Goal: Information Seeking & Learning: Learn about a topic

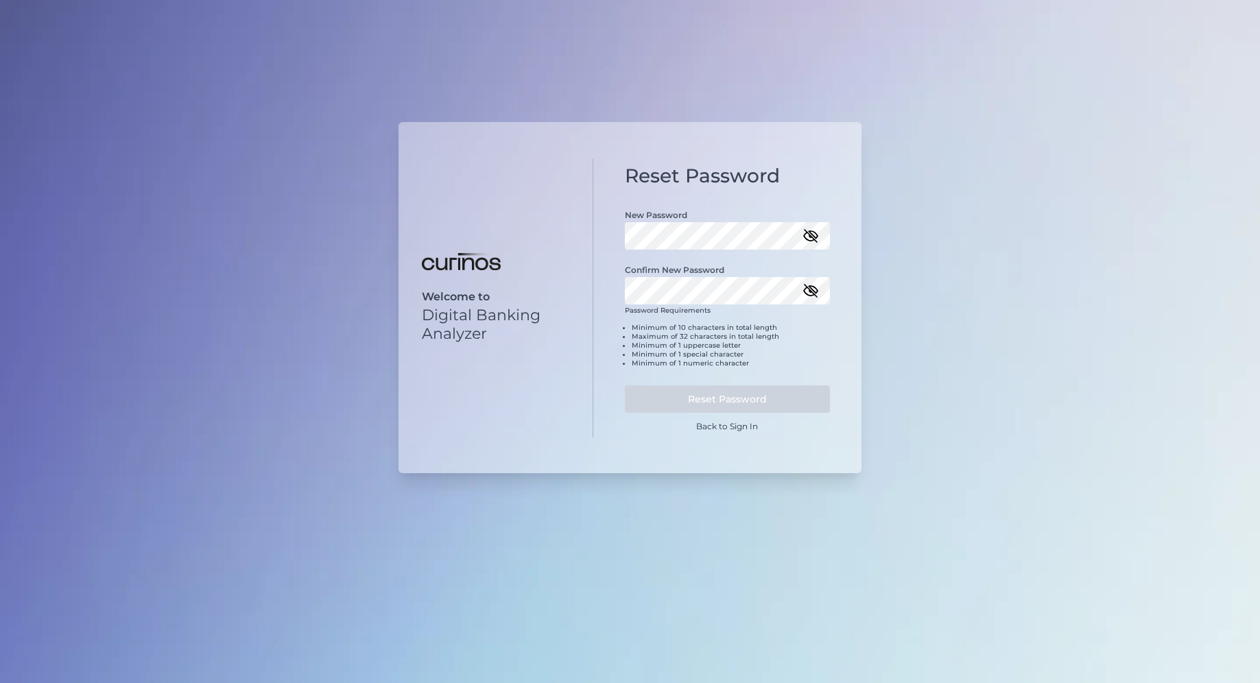
click at [818, 238] on icon "button" at bounding box center [811, 236] width 16 height 16
click at [726, 397] on button "Reset Password" at bounding box center [728, 398] width 206 height 27
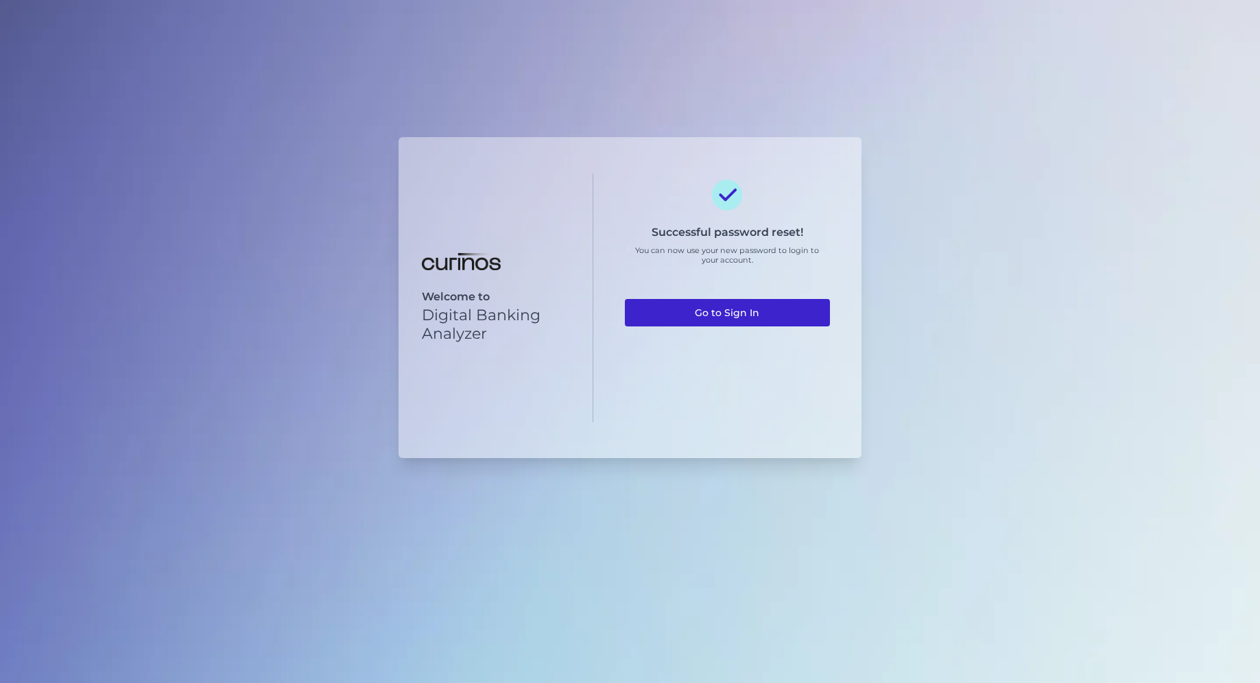
click at [738, 317] on link "Go to Sign In" at bounding box center [728, 312] width 206 height 27
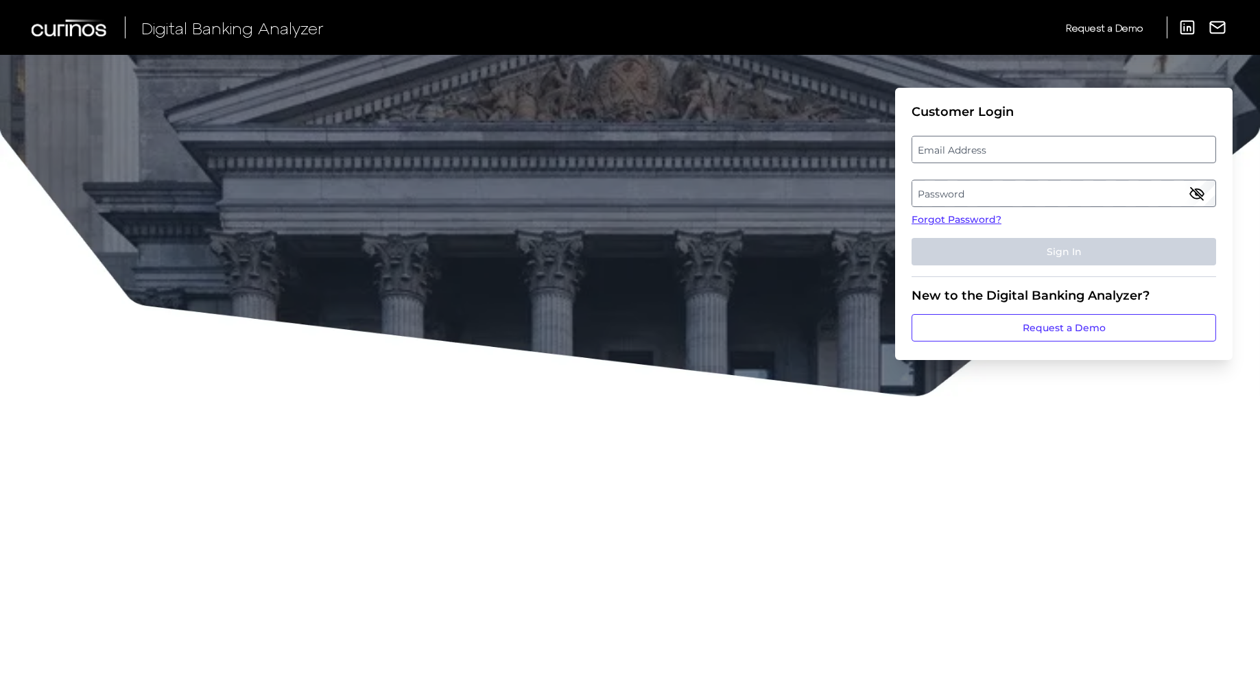
click at [979, 147] on label "Email Address" at bounding box center [1063, 149] width 302 height 25
click at [979, 147] on input "email" at bounding box center [1064, 149] width 305 height 27
type input "victoria.haines@aexp.com"
click at [1014, 195] on label "Password" at bounding box center [1063, 193] width 302 height 25
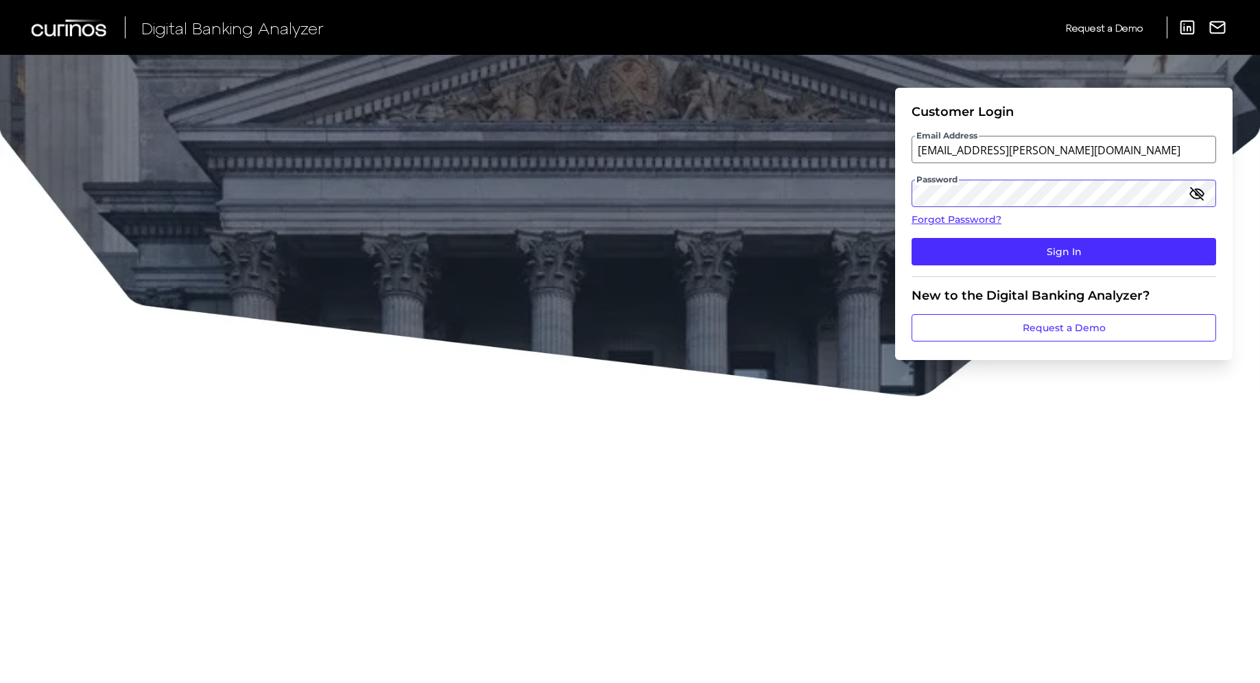
click at [912, 238] on button "Sign In" at bounding box center [1064, 251] width 305 height 27
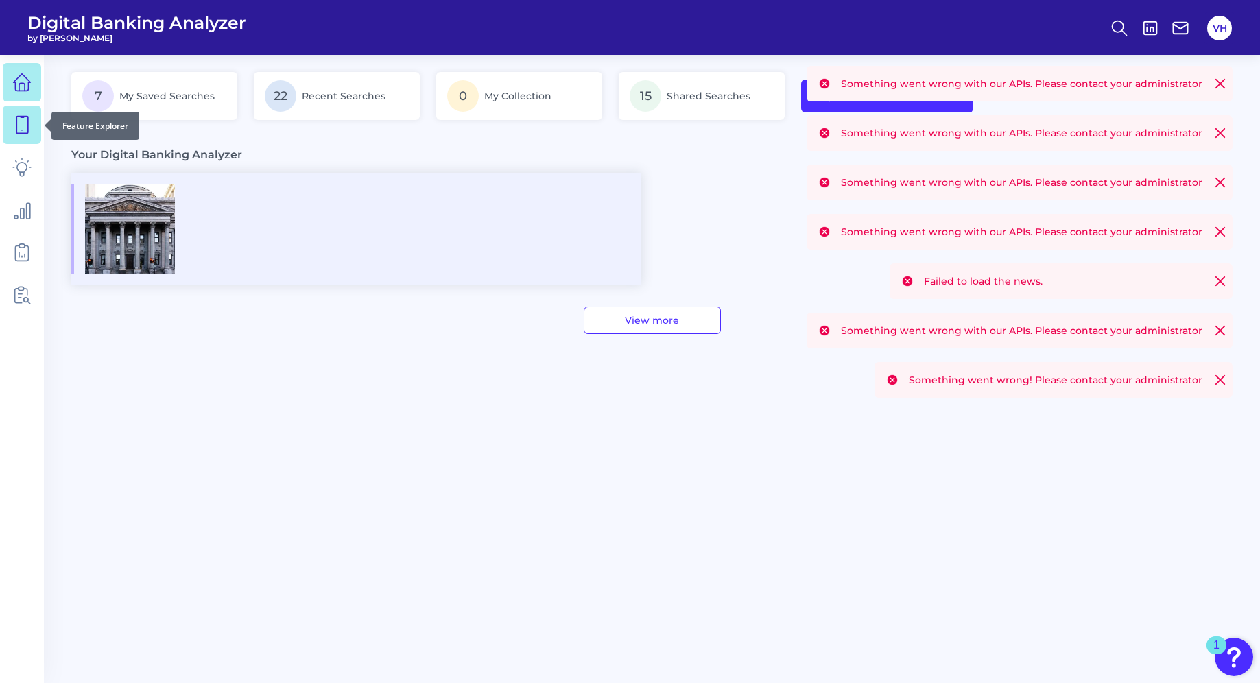
click at [16, 117] on icon at bounding box center [22, 125] width 12 height 17
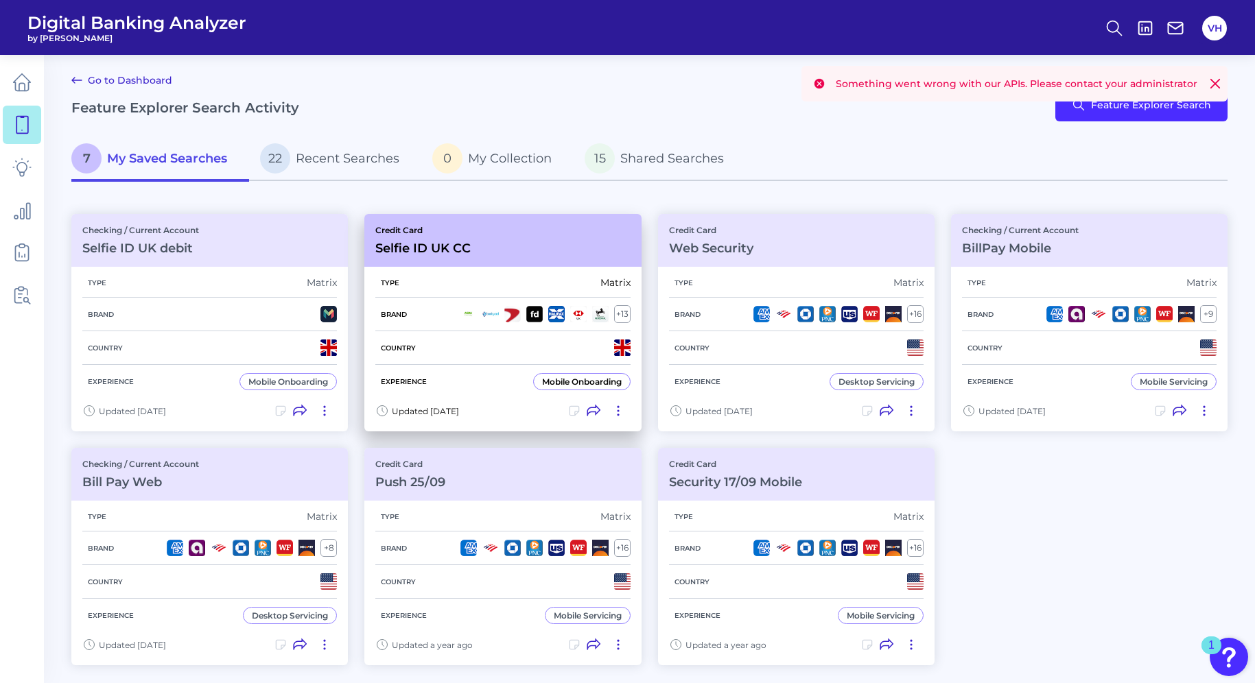
click at [414, 250] on h3 "Selfie ID UK CC" at bounding box center [422, 248] width 95 height 15
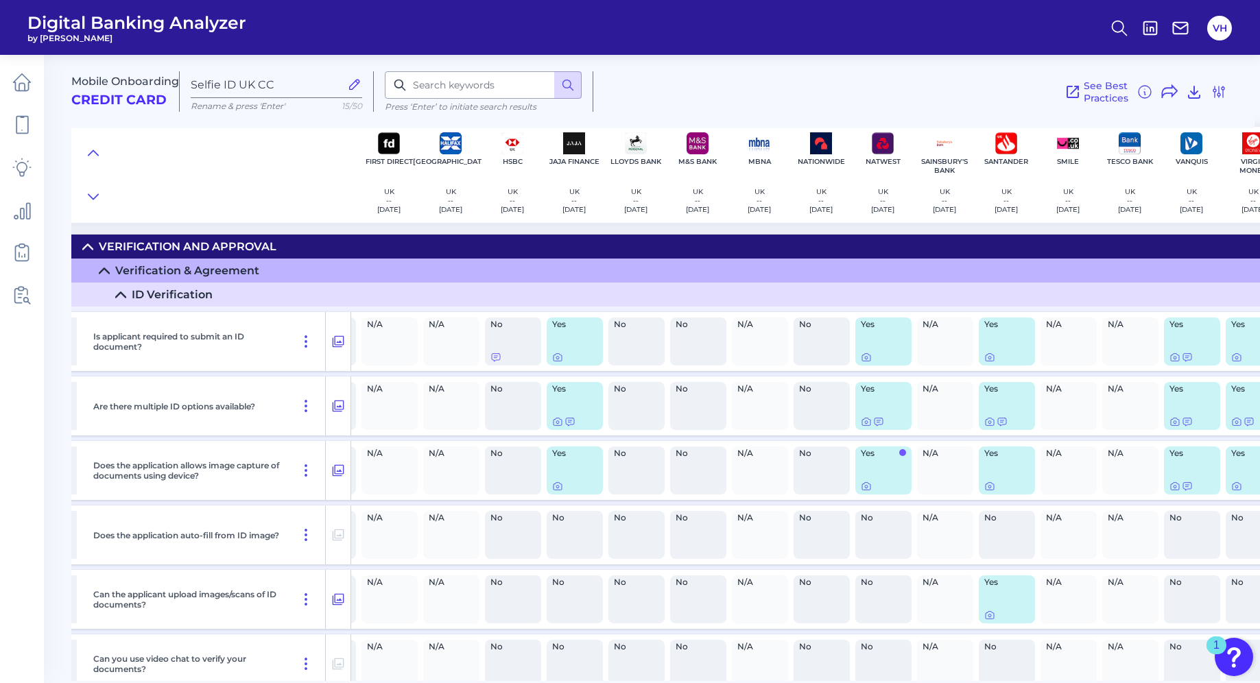
scroll to position [0, 319]
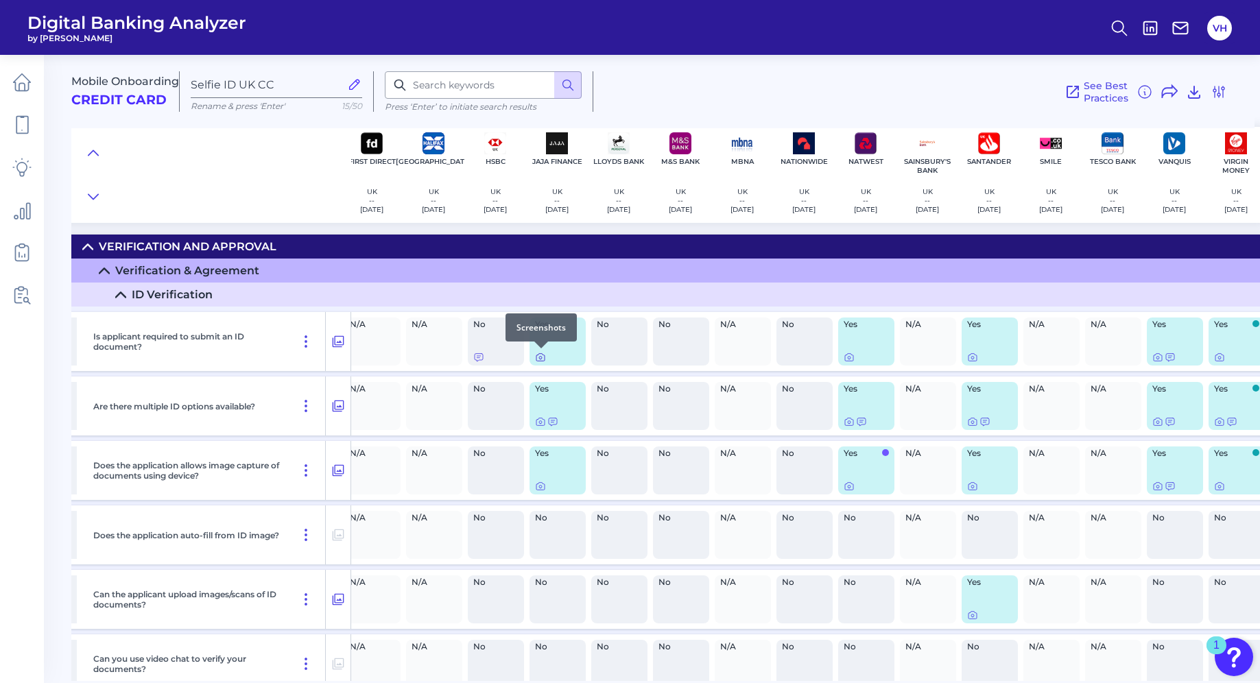
click at [538, 360] on icon at bounding box center [540, 357] width 11 height 11
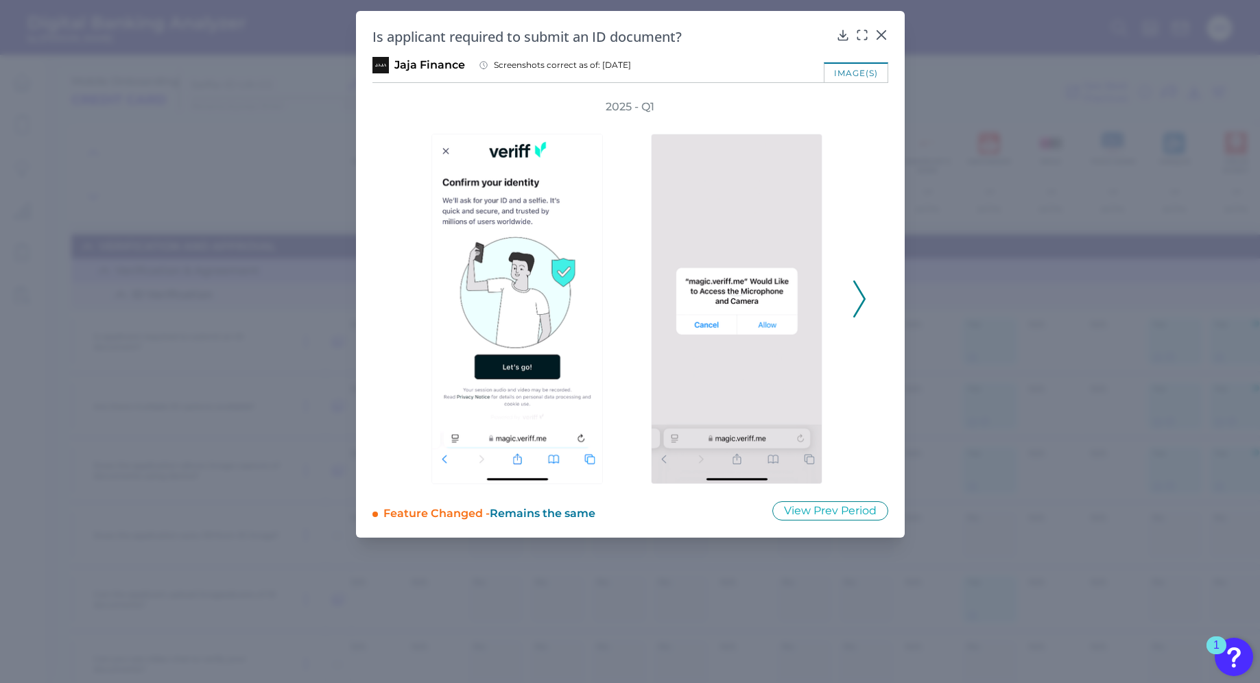
click at [854, 291] on icon at bounding box center [859, 299] width 12 height 37
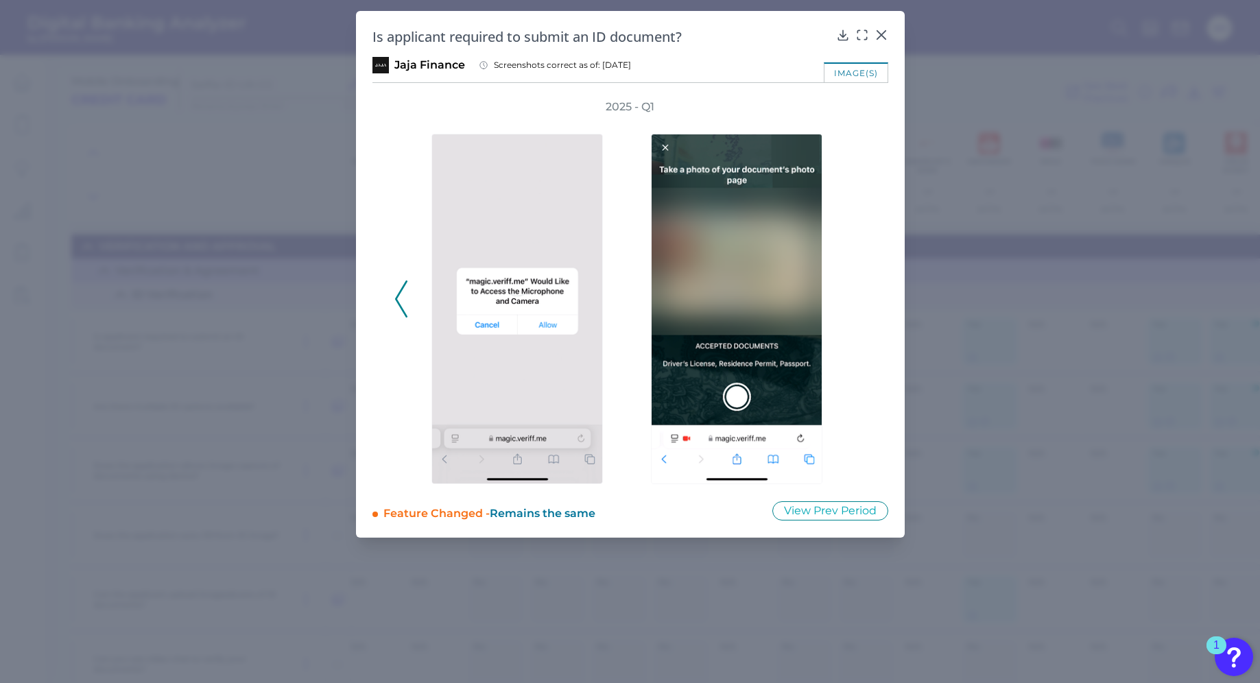
click at [854, 291] on div "2025 - Q1" at bounding box center [630, 291] width 472 height 385
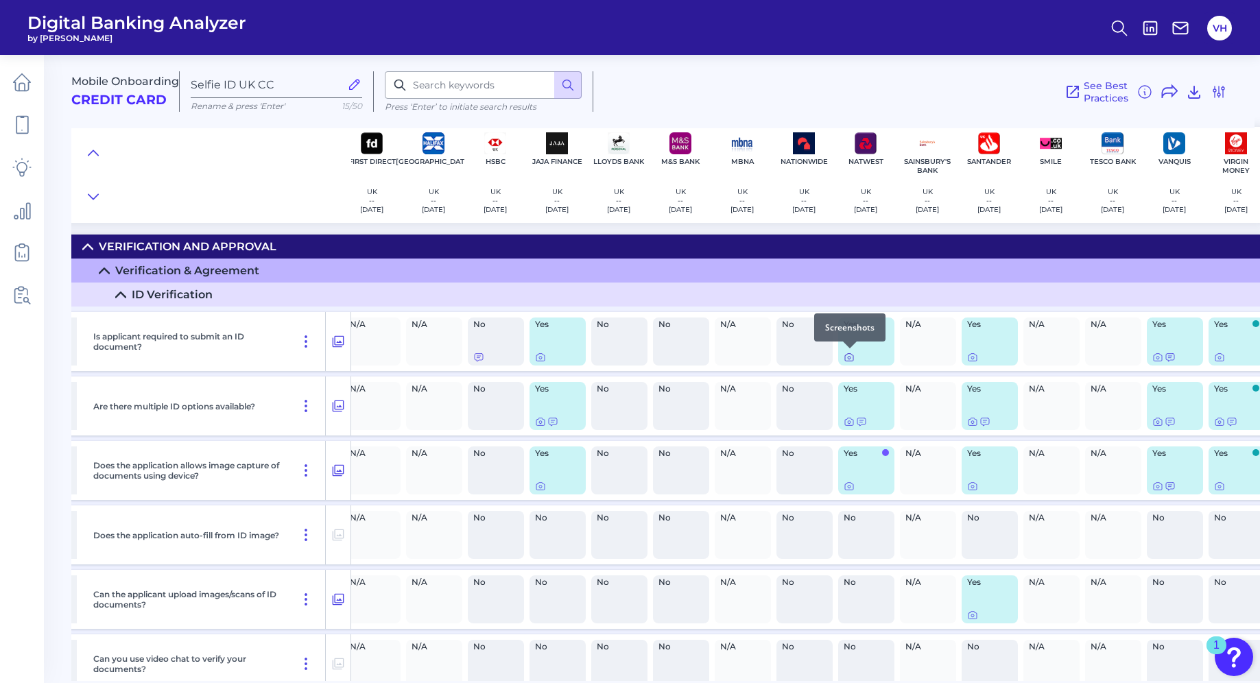
click at [849, 358] on icon at bounding box center [849, 357] width 11 height 11
click at [976, 361] on icon at bounding box center [973, 358] width 8 height 8
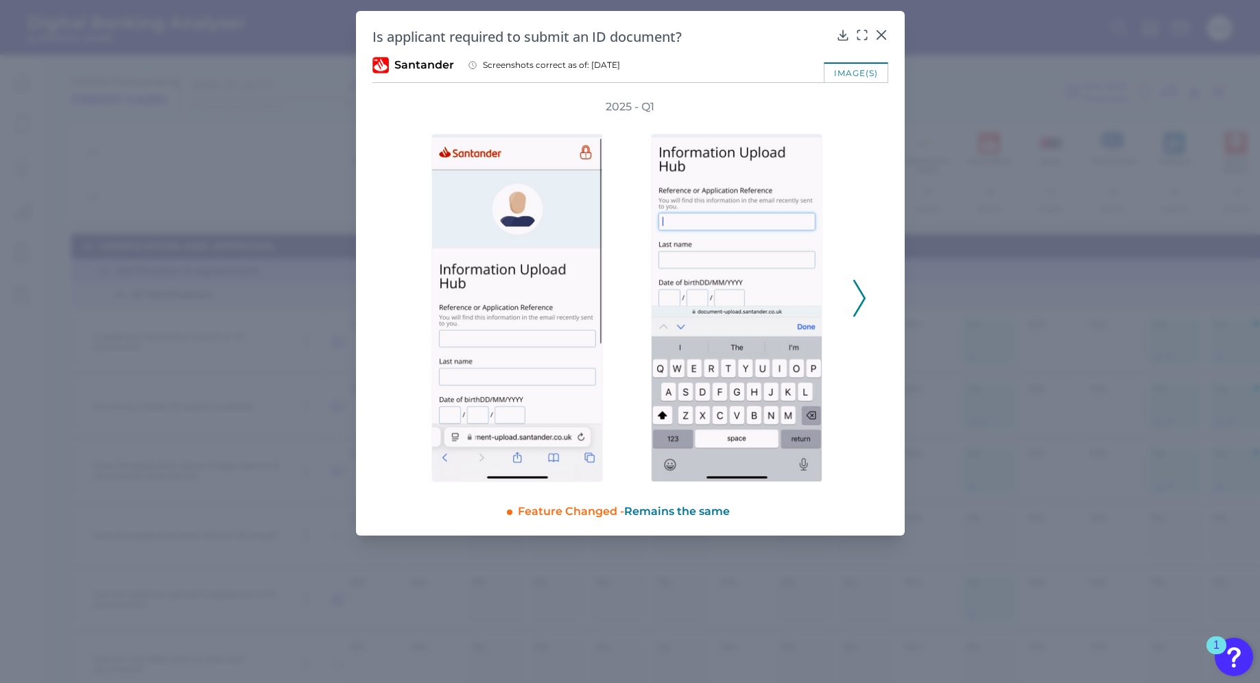
click at [862, 296] on polyline at bounding box center [859, 298] width 10 height 35
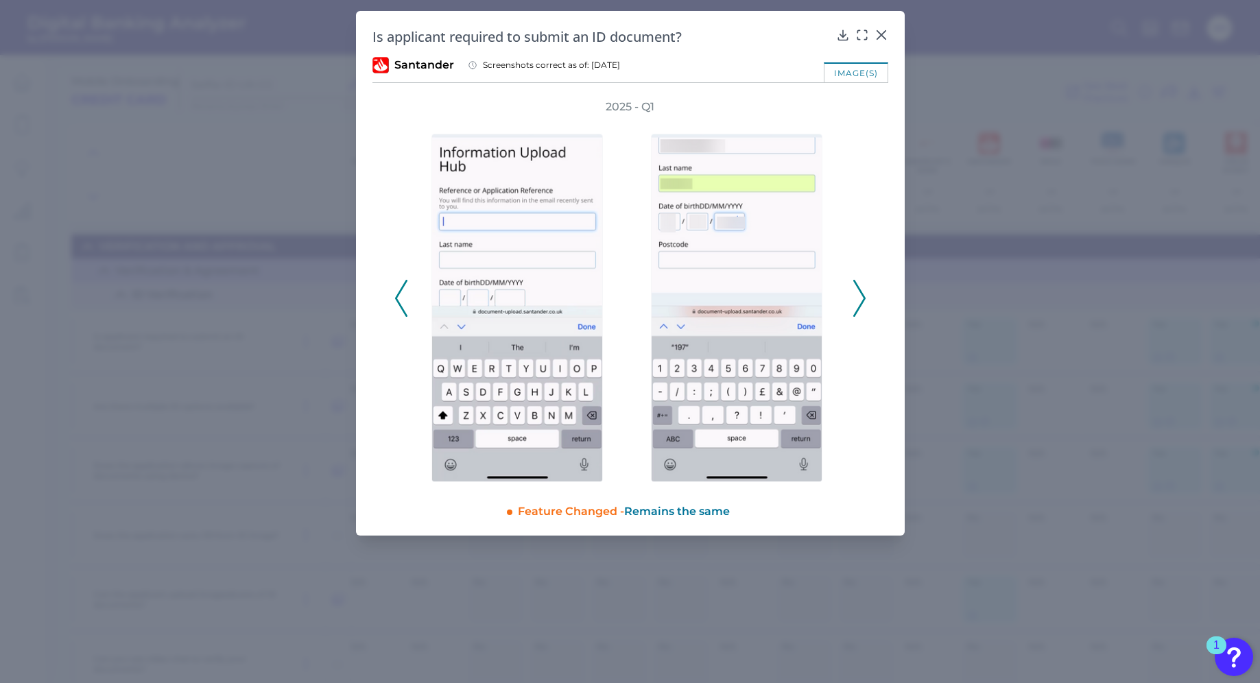
click at [862, 296] on polyline at bounding box center [859, 298] width 10 height 35
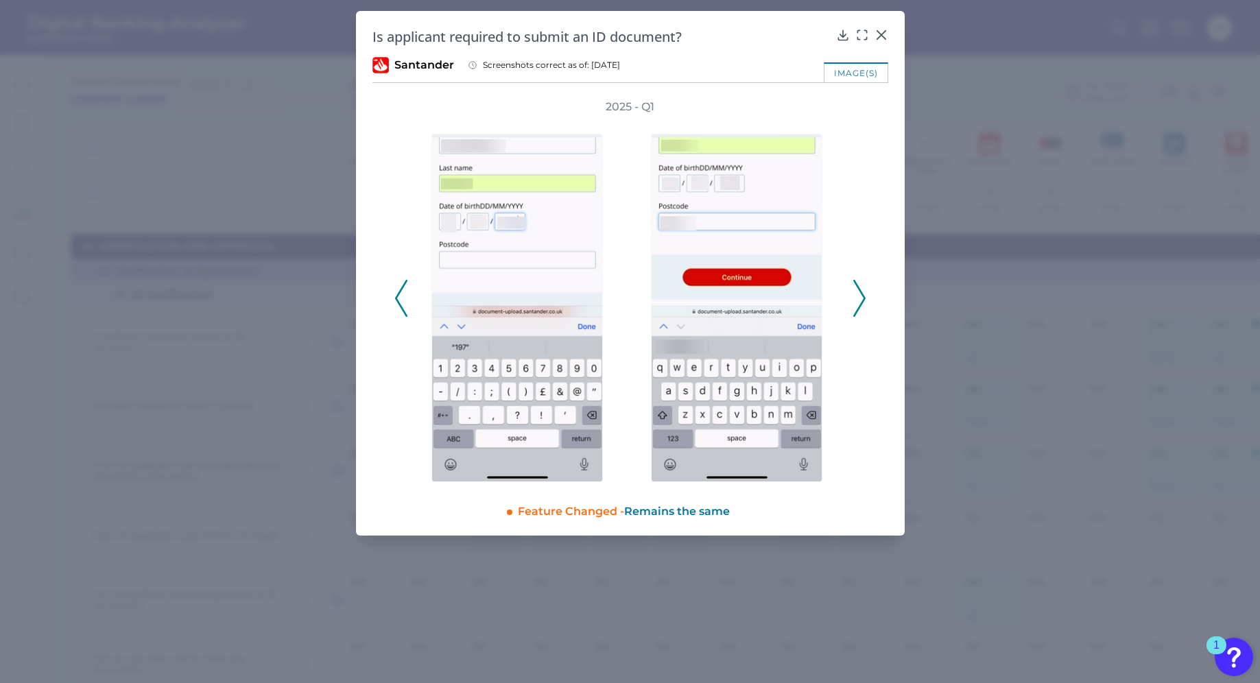
click at [862, 296] on polyline at bounding box center [859, 298] width 10 height 35
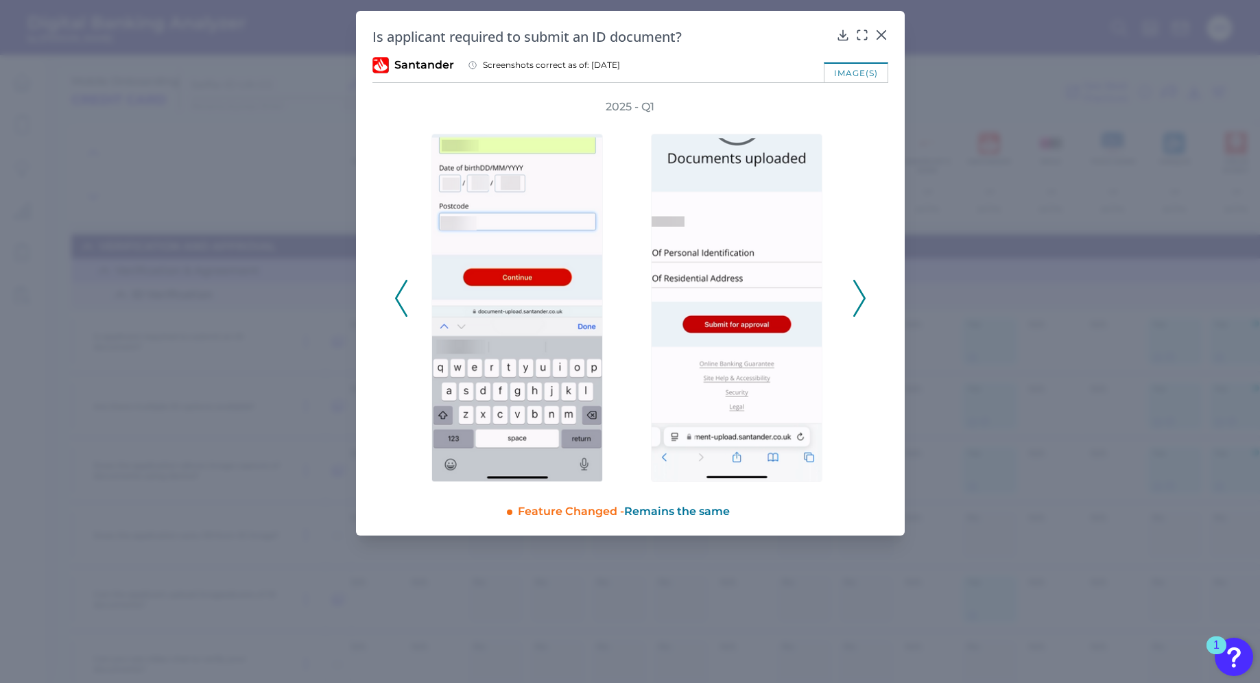
click at [862, 296] on polyline at bounding box center [859, 298] width 10 height 35
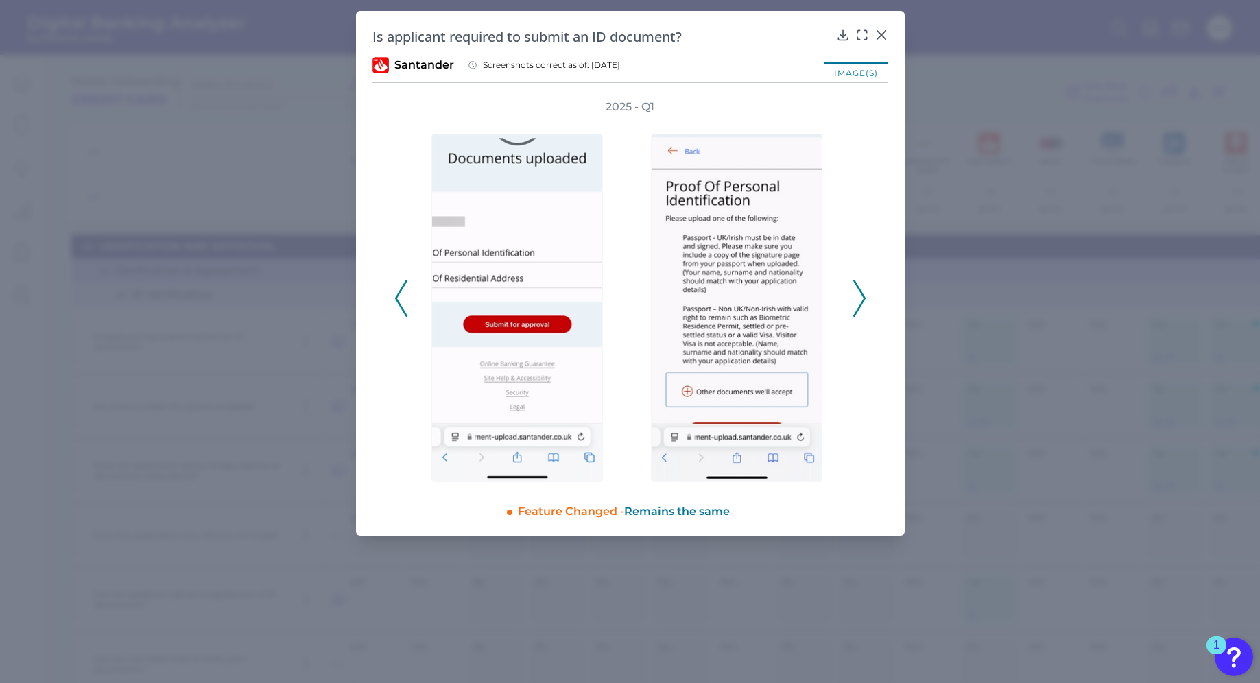
click at [862, 296] on polyline at bounding box center [859, 298] width 10 height 35
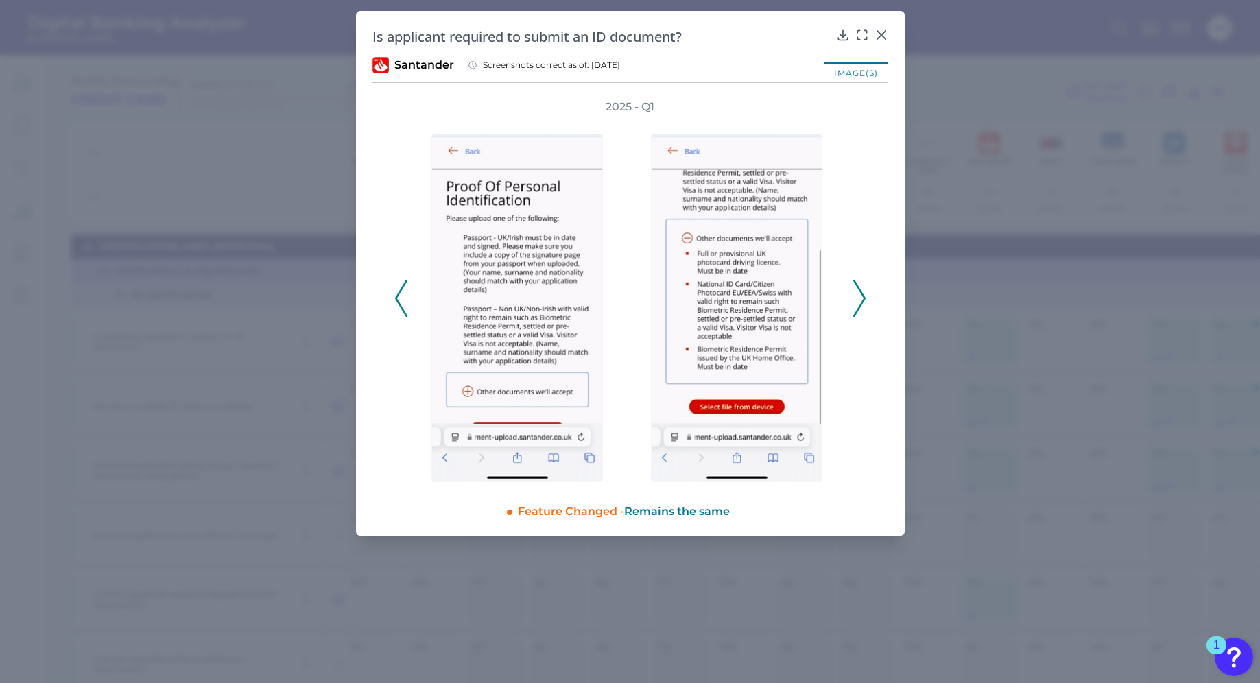
click at [862, 296] on polyline at bounding box center [859, 298] width 10 height 35
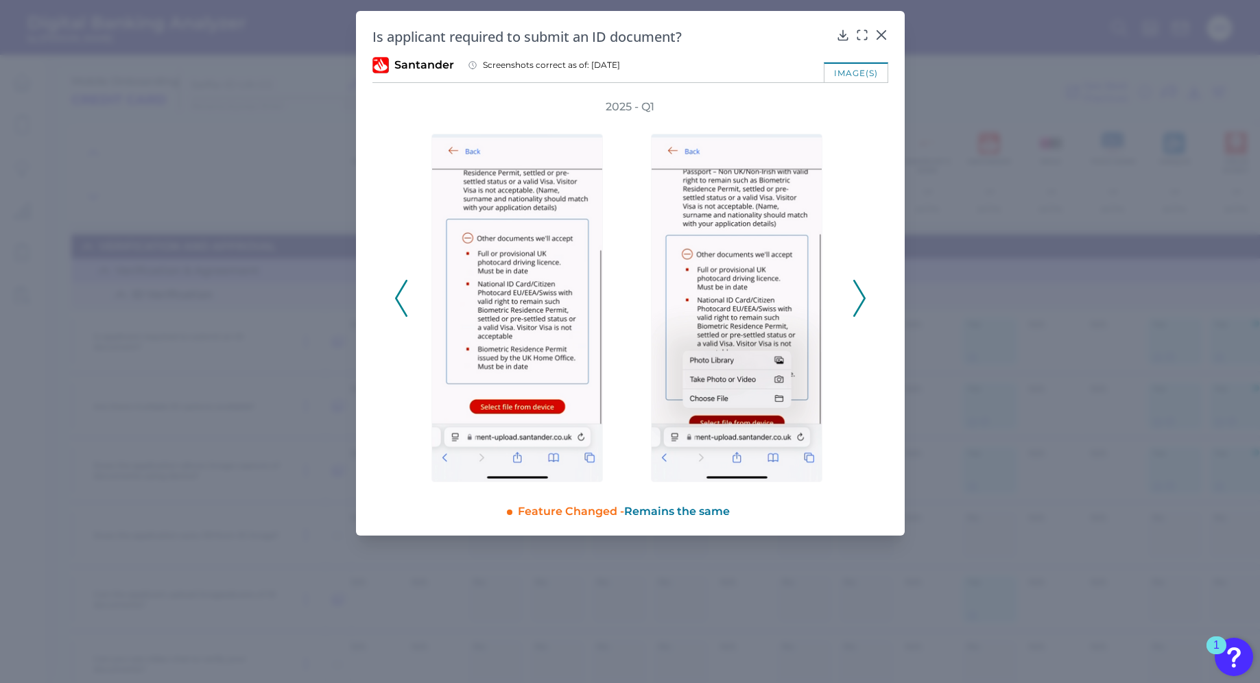
click at [862, 296] on polyline at bounding box center [859, 298] width 10 height 35
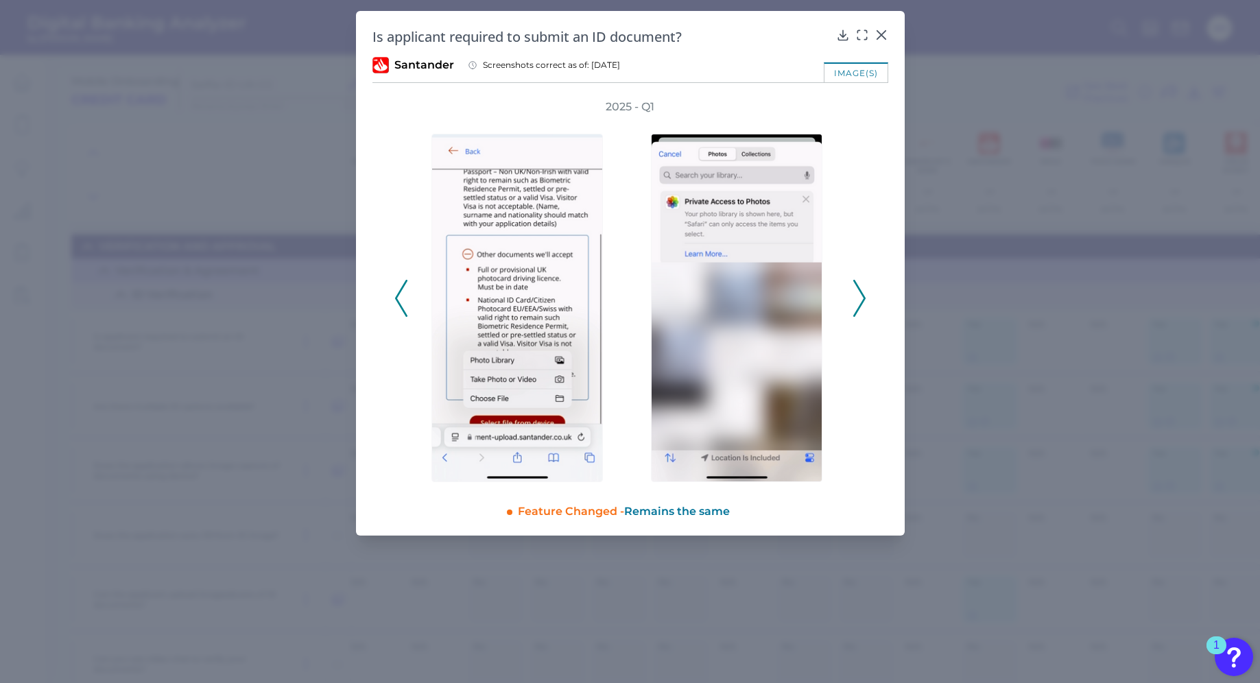
click at [862, 296] on polyline at bounding box center [859, 298] width 10 height 35
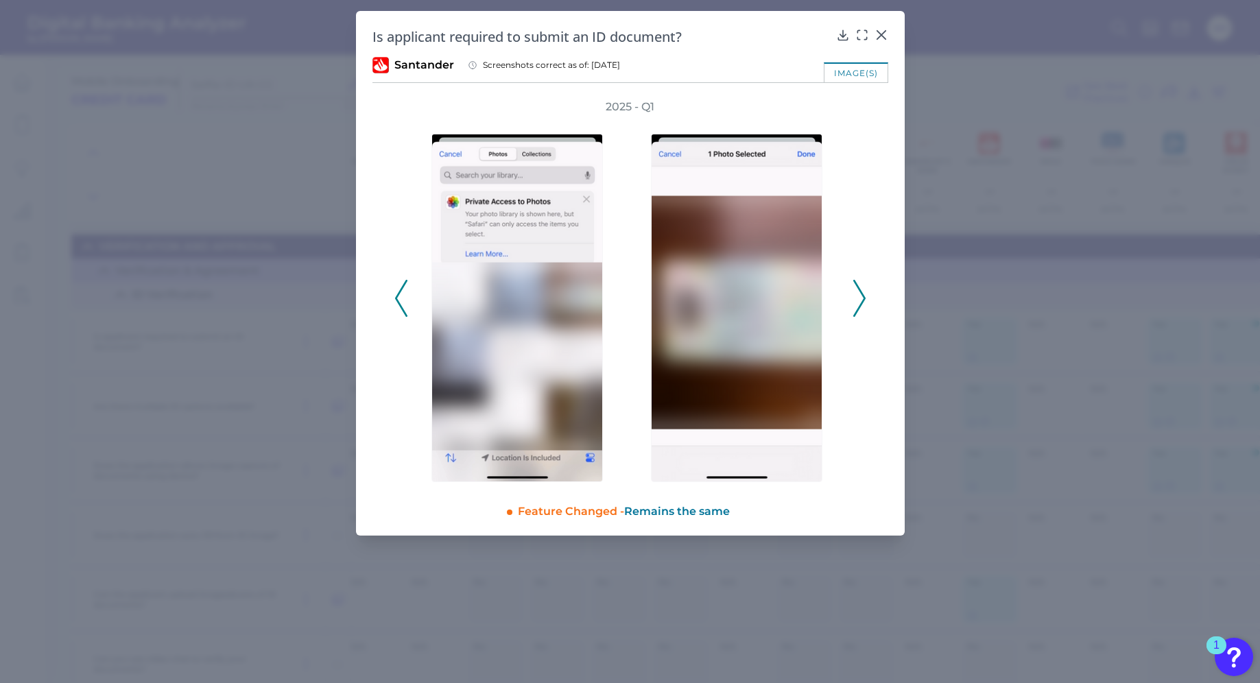
click at [862, 296] on polyline at bounding box center [859, 298] width 10 height 35
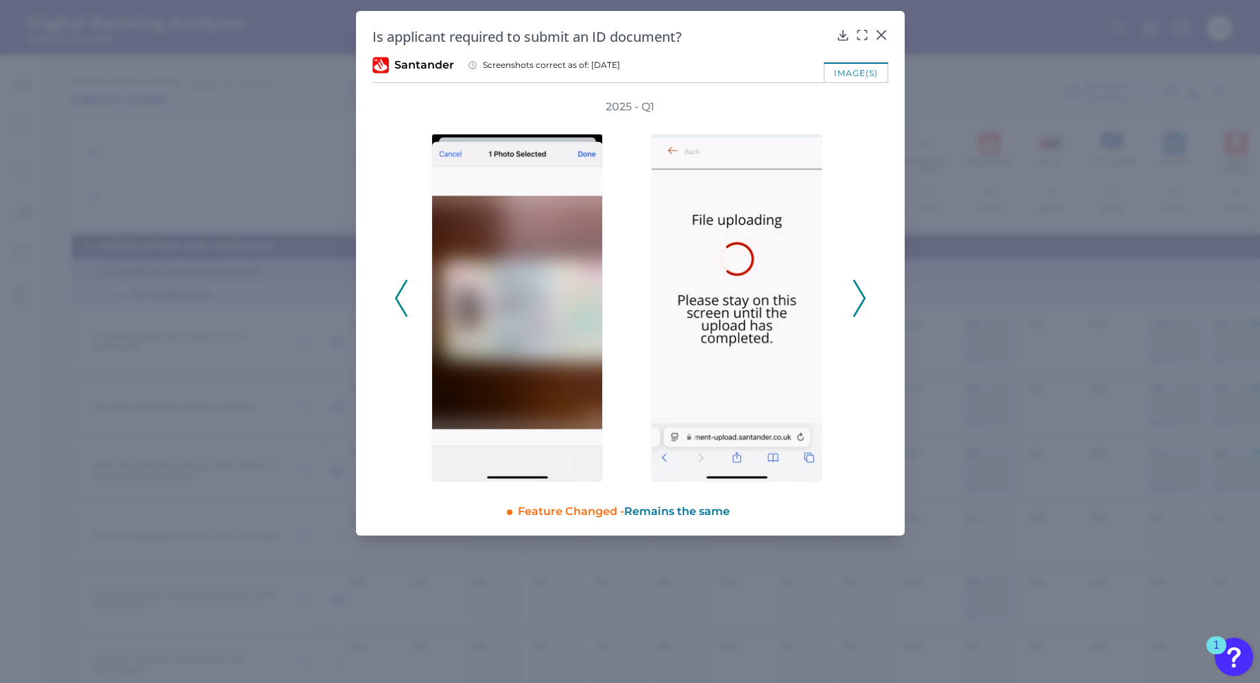
click at [862, 296] on polyline at bounding box center [859, 298] width 10 height 35
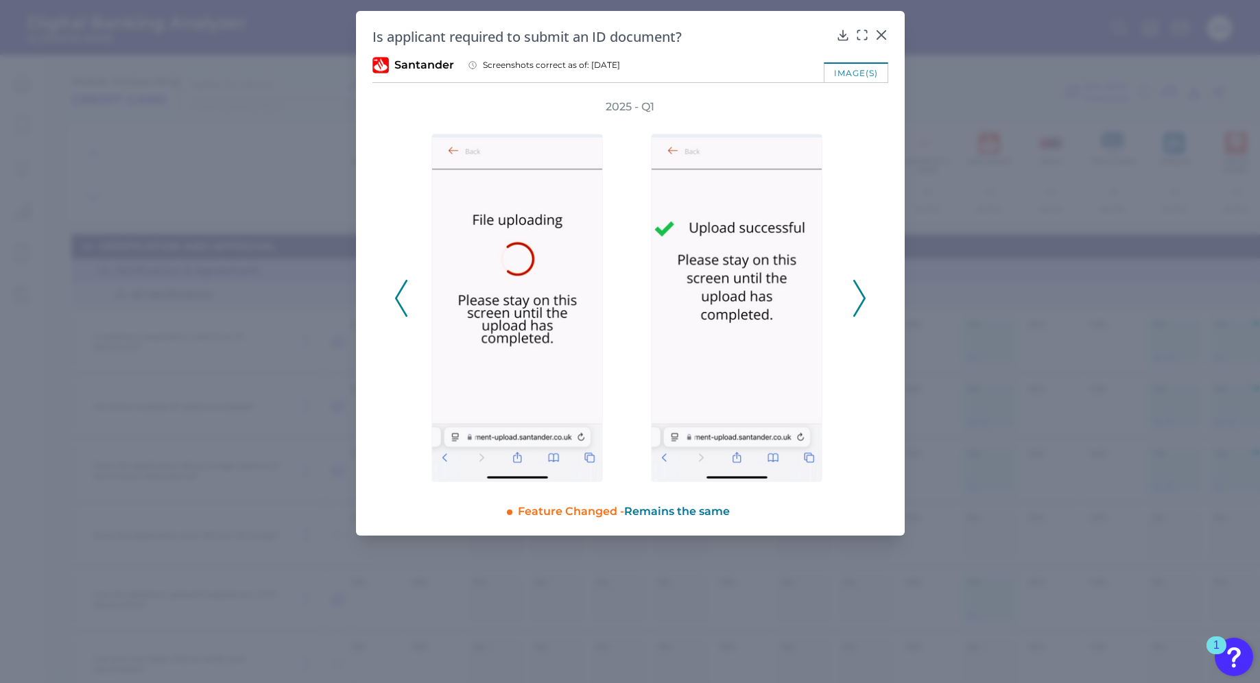
click at [862, 296] on polyline at bounding box center [859, 298] width 10 height 35
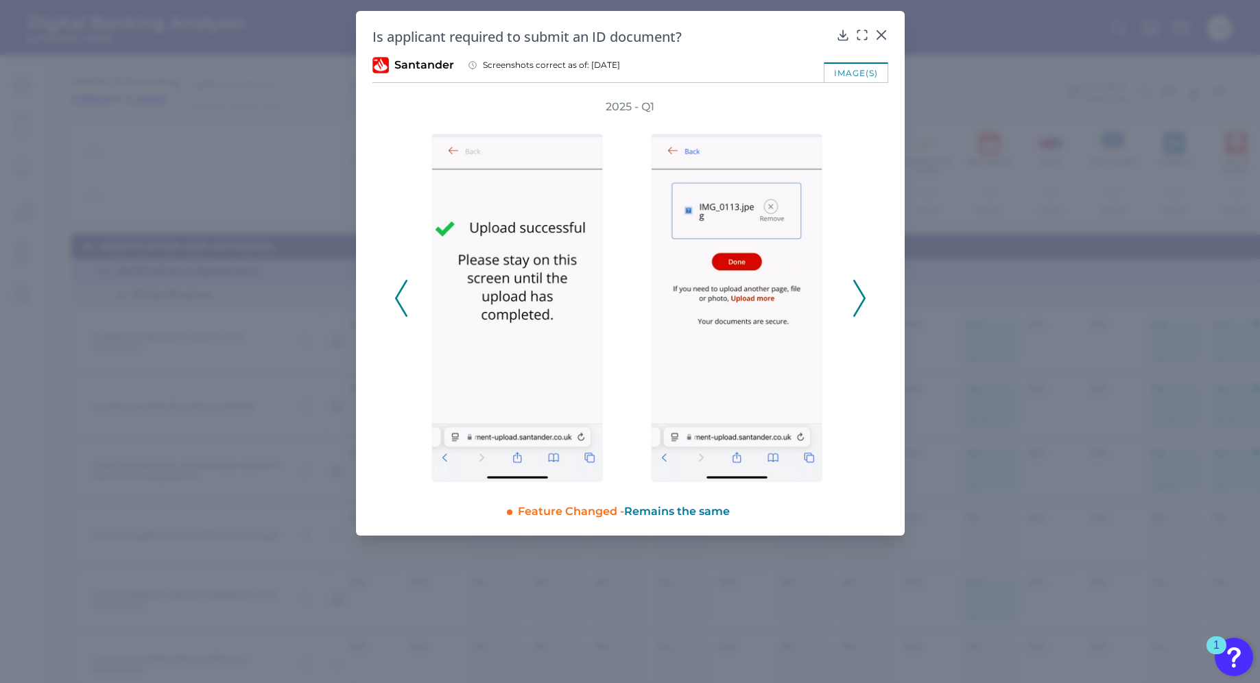
click at [862, 296] on polyline at bounding box center [859, 298] width 10 height 35
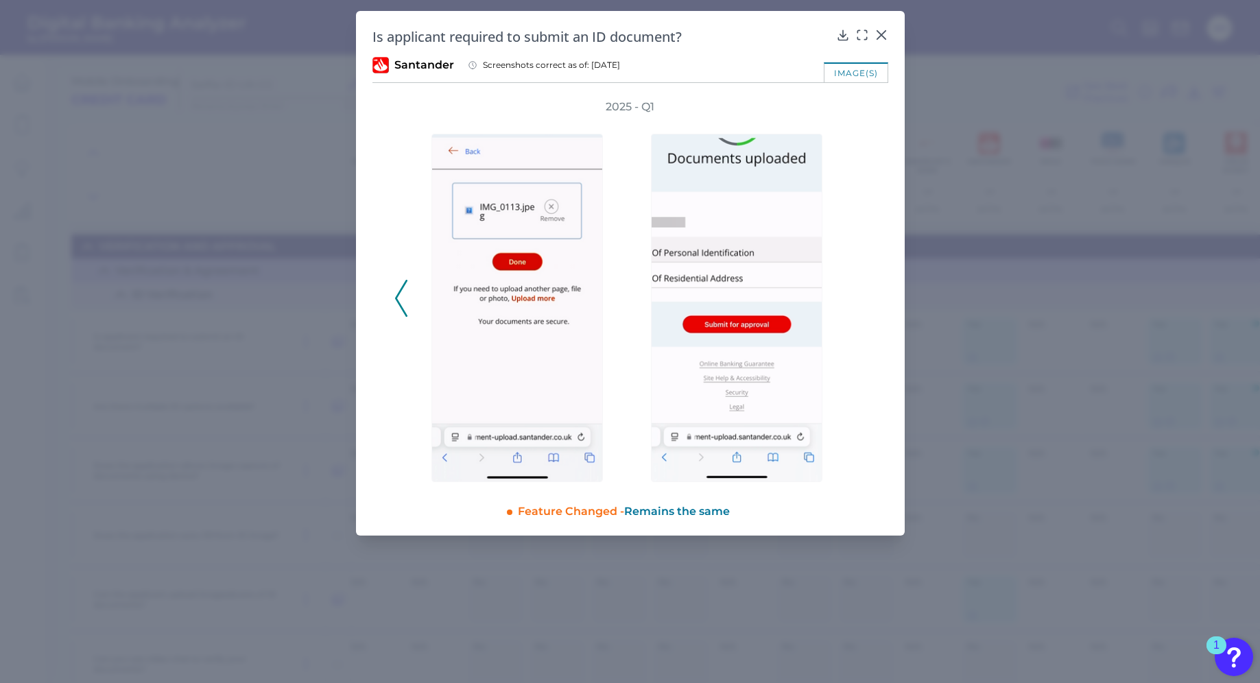
click at [862, 296] on div "2025 - Q1" at bounding box center [630, 290] width 472 height 383
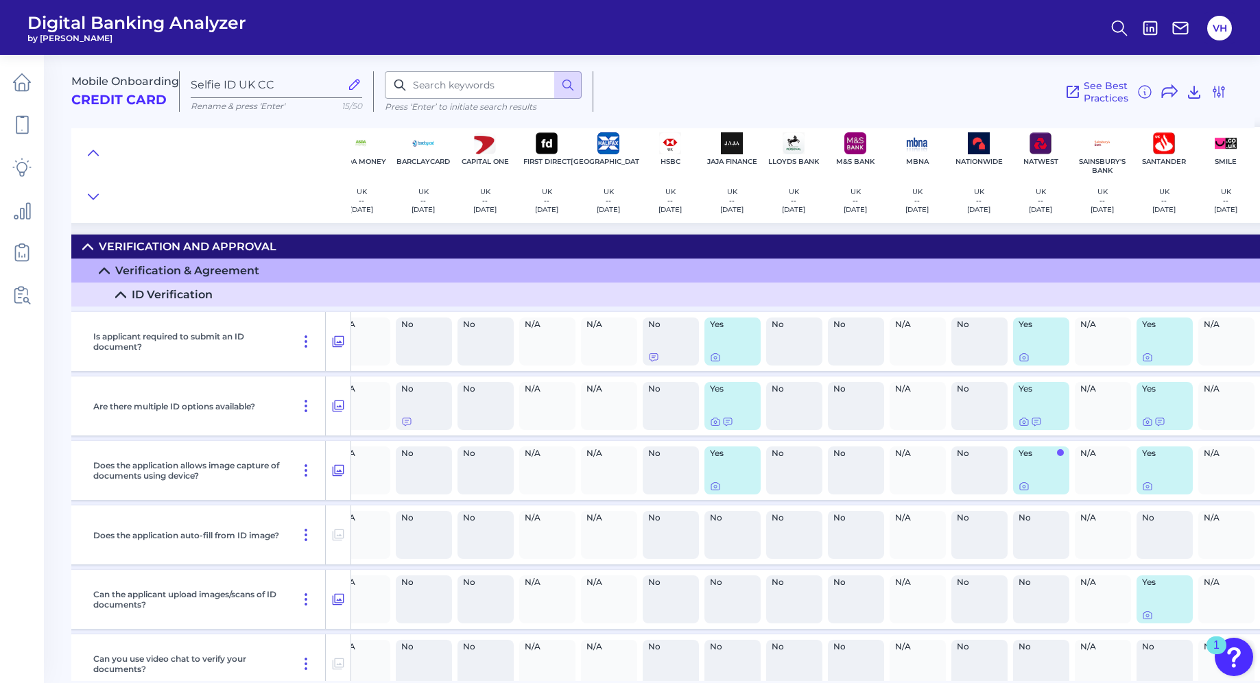
scroll to position [0, 0]
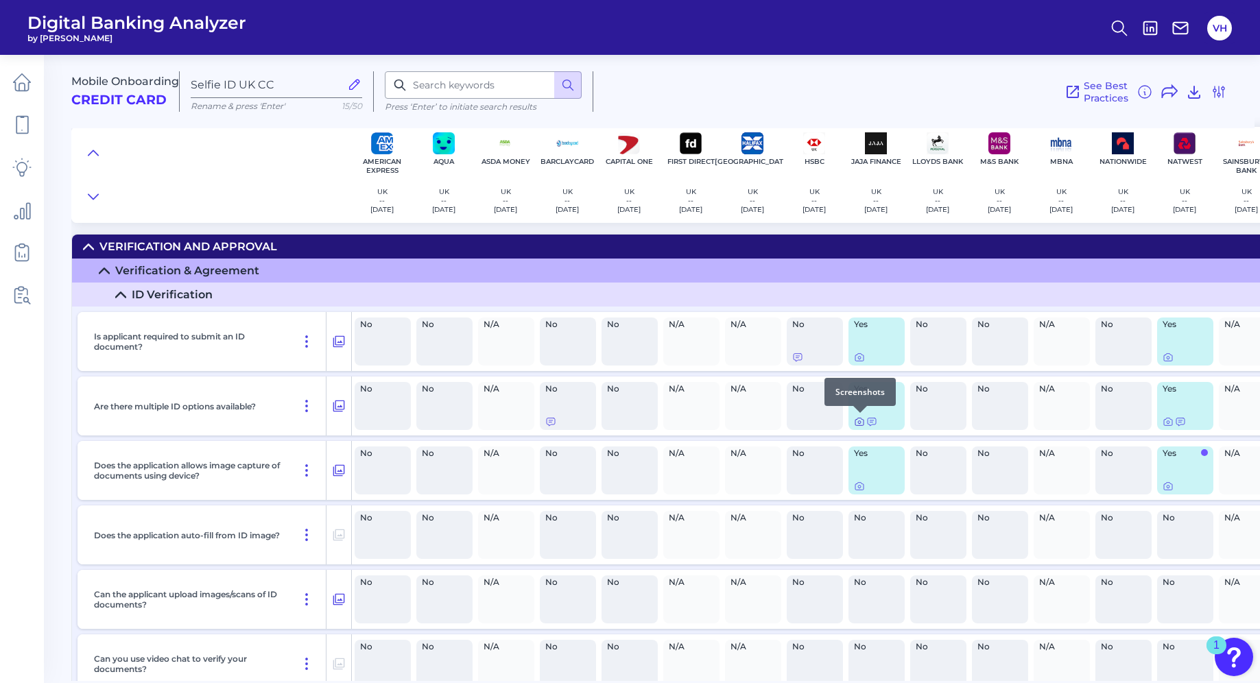
click at [860, 423] on icon at bounding box center [859, 421] width 11 height 11
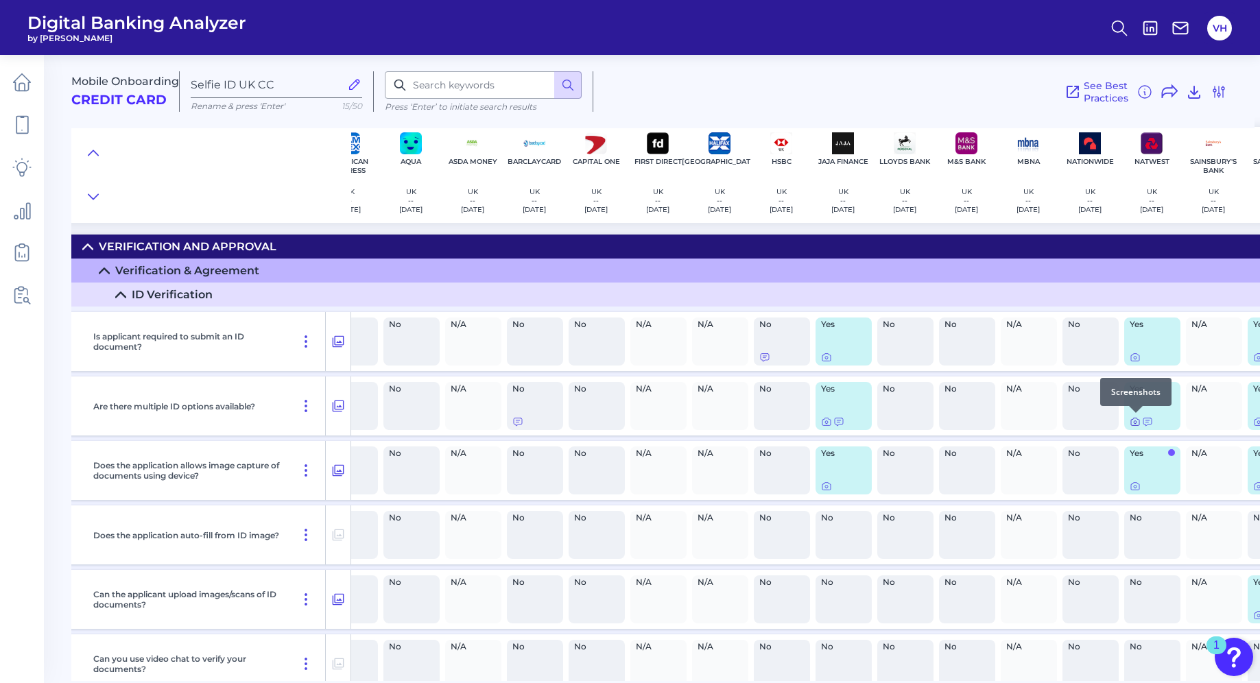
click at [1139, 423] on icon at bounding box center [1135, 422] width 8 height 8
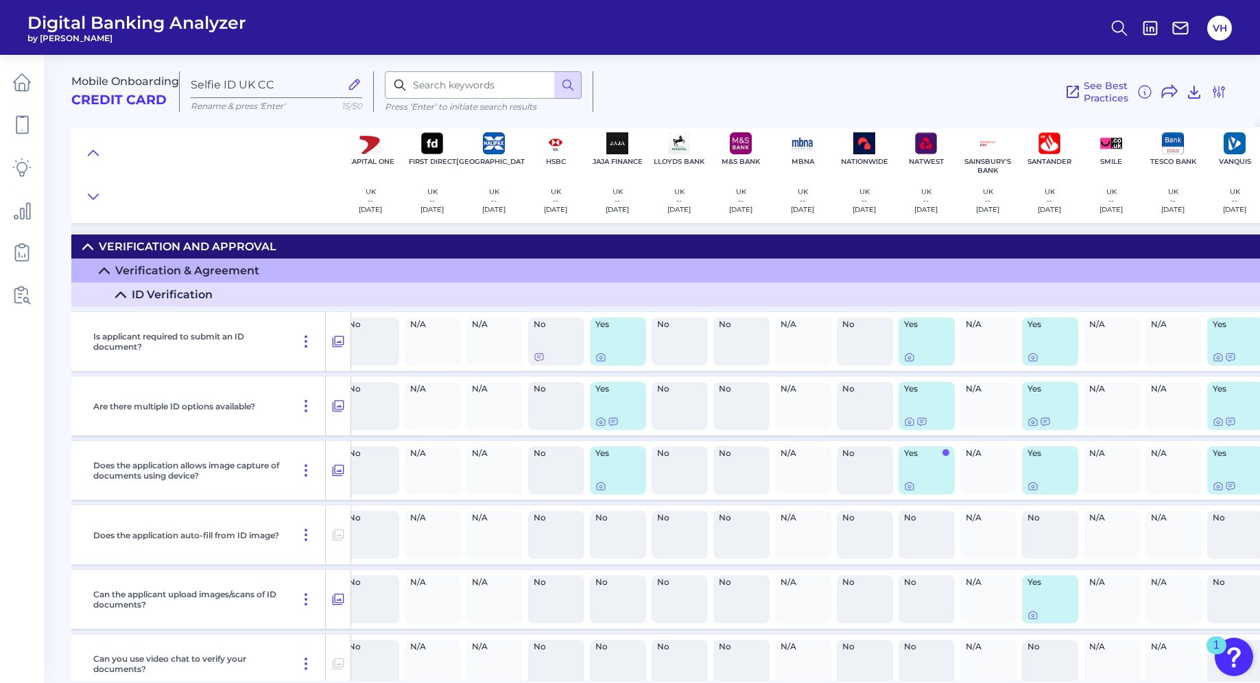
scroll to position [0, 285]
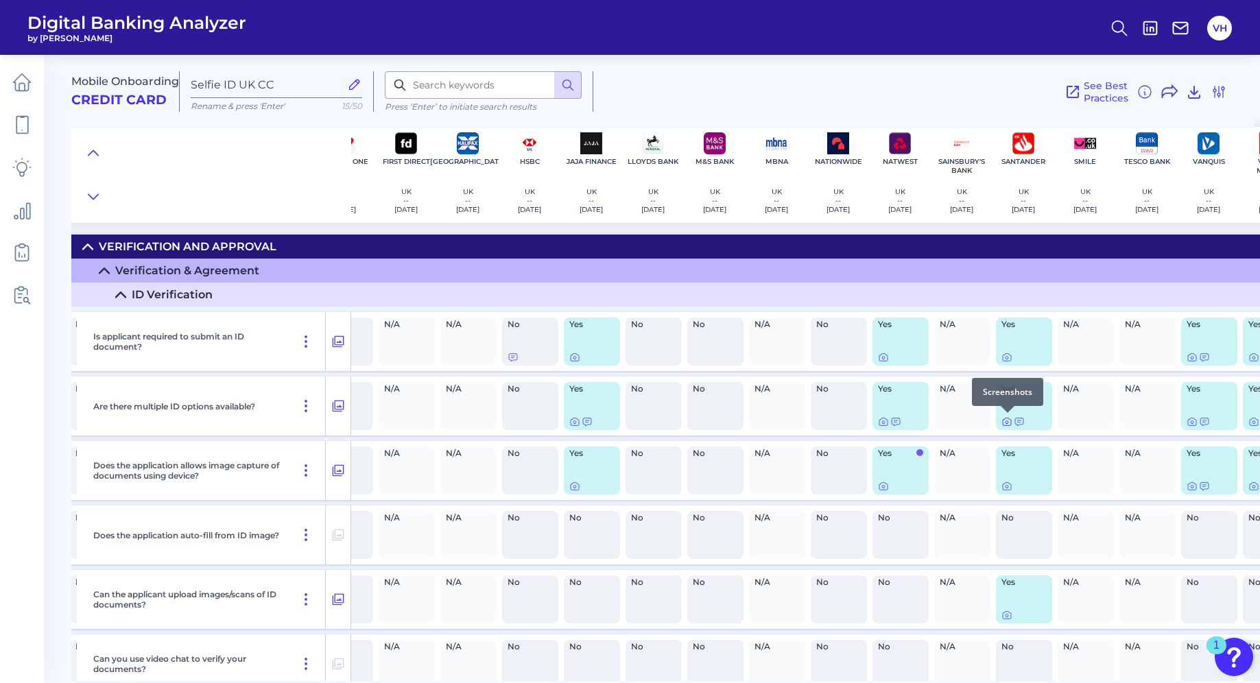
click at [1006, 421] on icon at bounding box center [1007, 422] width 3 height 3
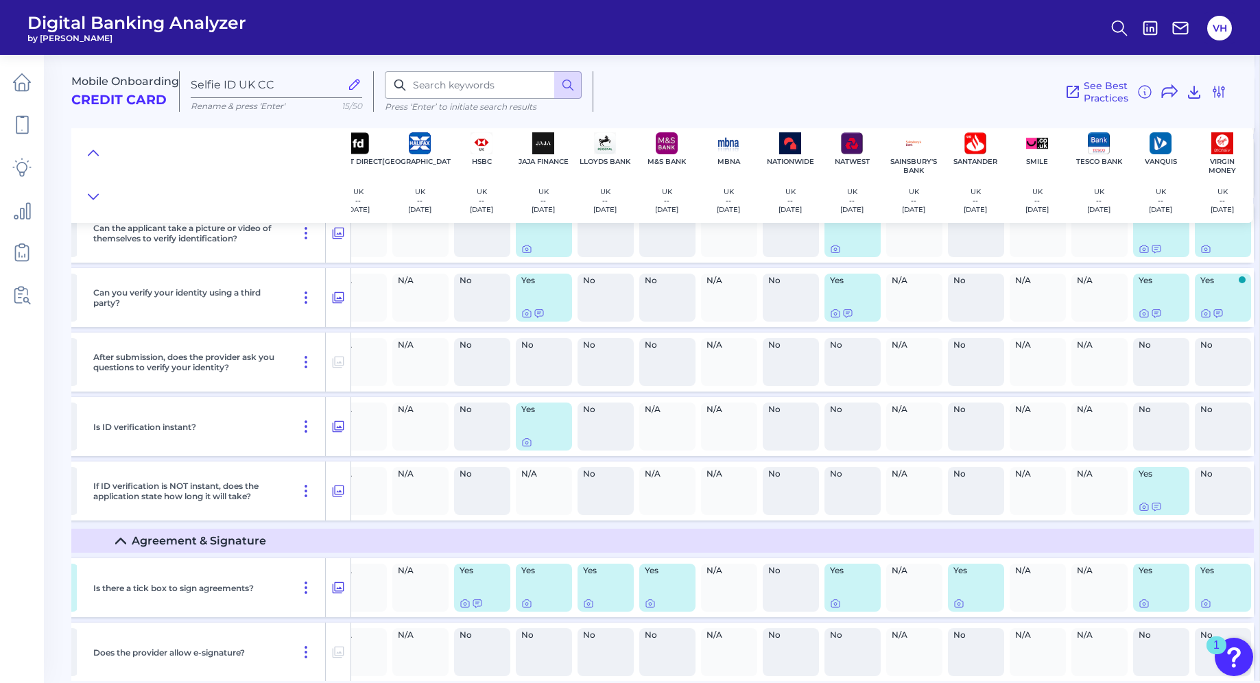
scroll to position [498, 338]
click at [123, 541] on icon at bounding box center [120, 538] width 11 height 11
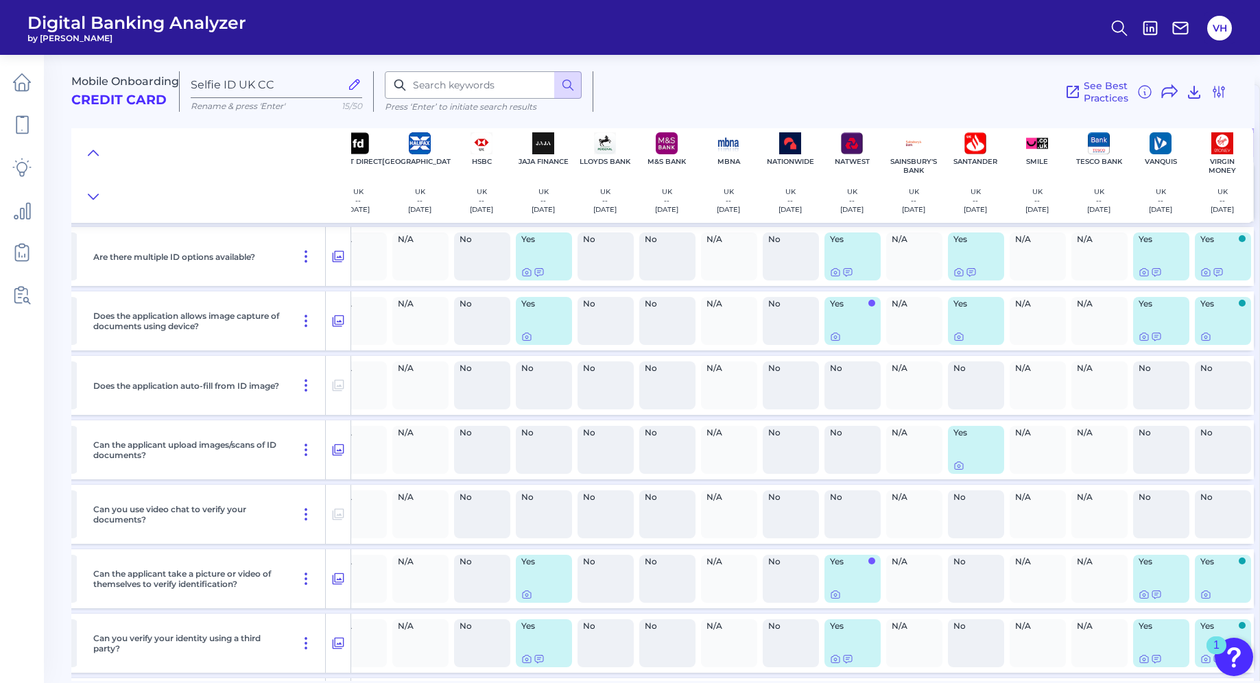
scroll to position [0, 338]
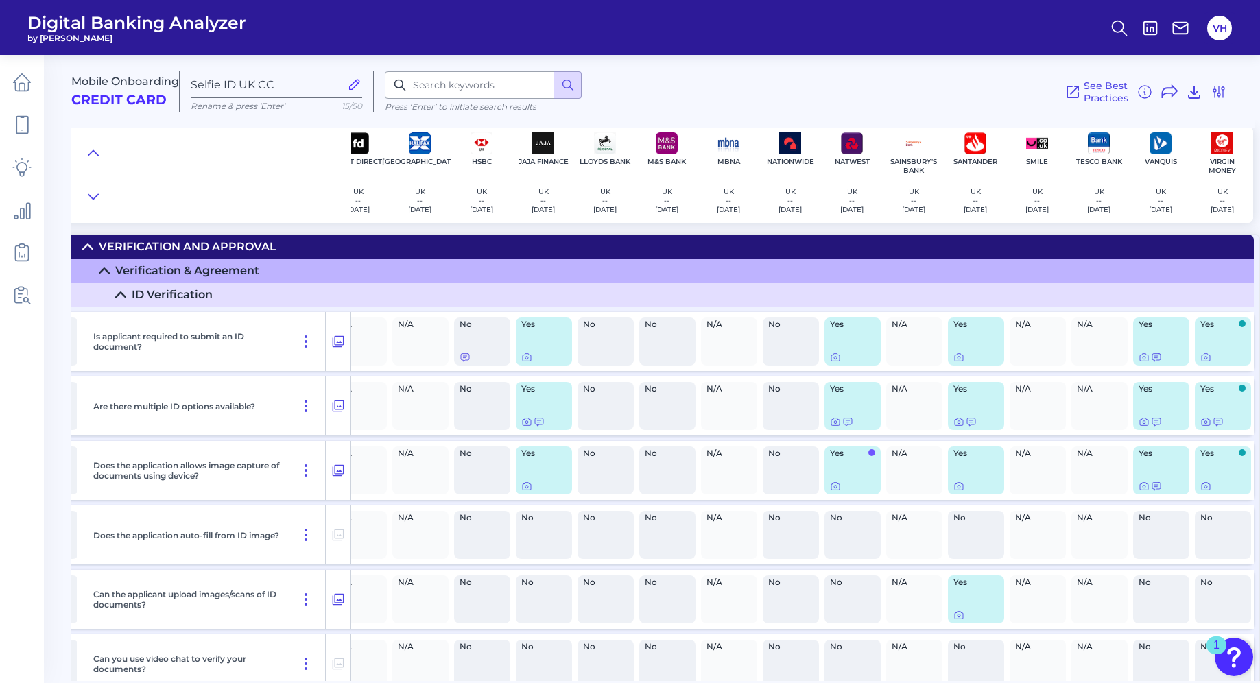
click at [102, 268] on icon at bounding box center [104, 270] width 10 height 5
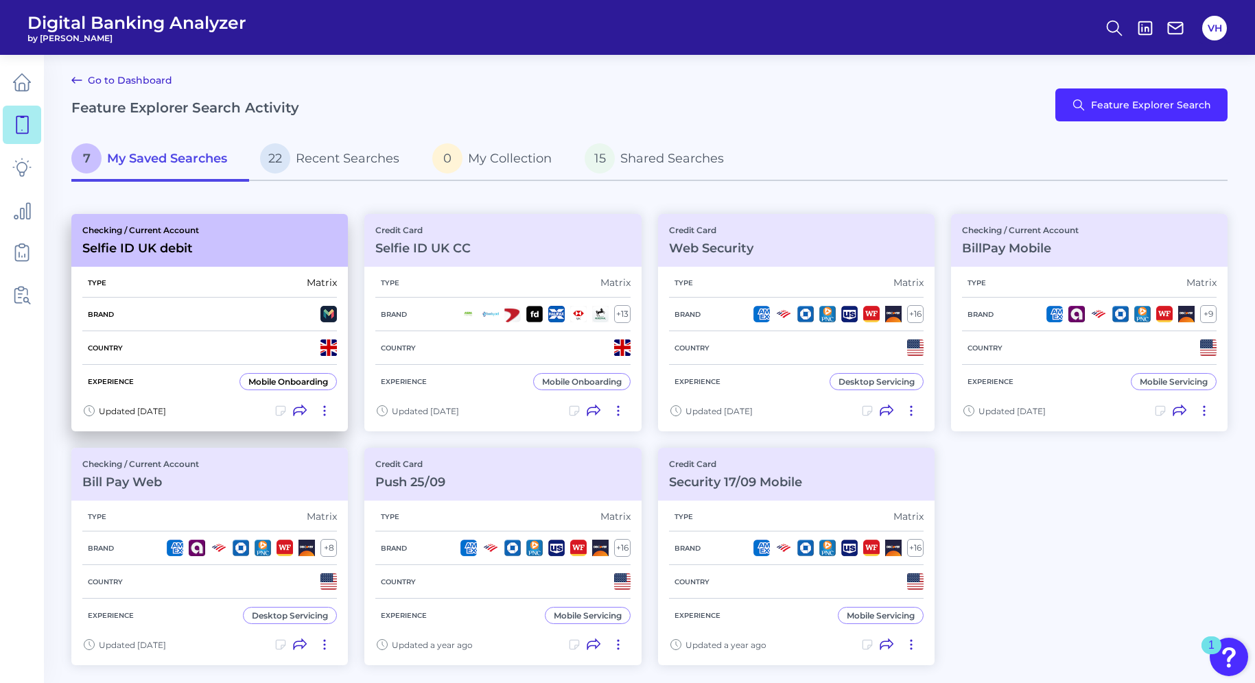
click at [195, 238] on div "Checking / Current Account Selfie ID UK debit" at bounding box center [140, 240] width 117 height 31
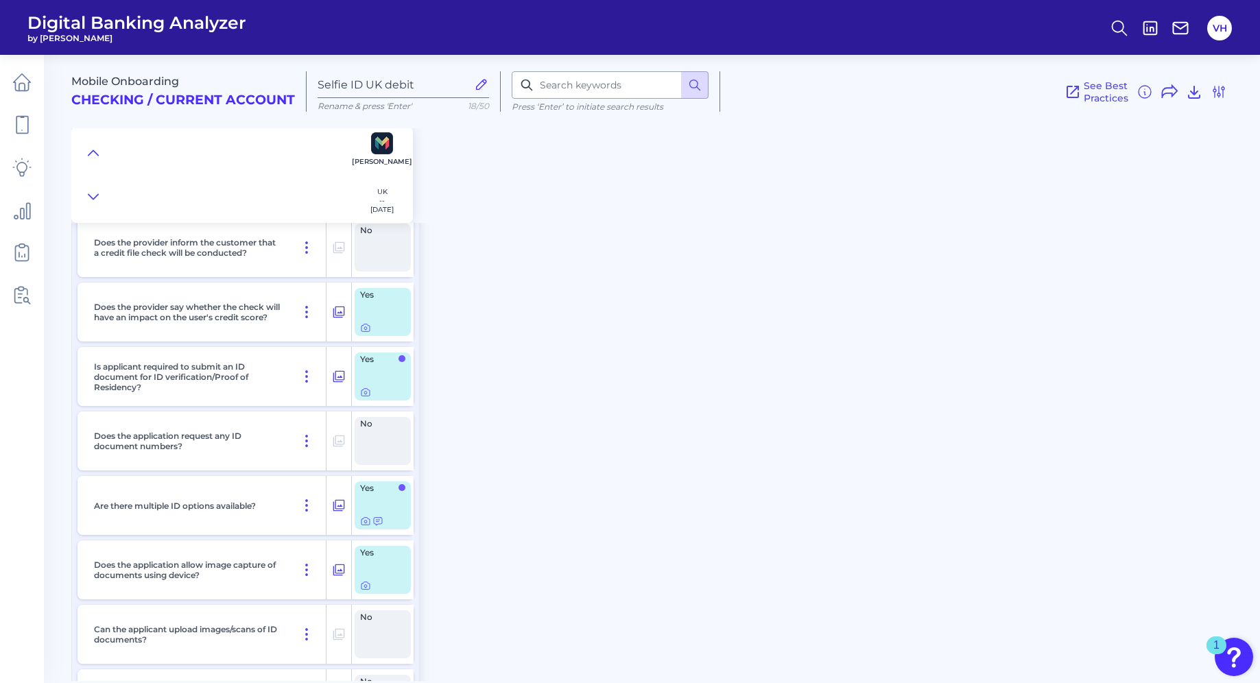
scroll to position [162, 0]
click at [365, 391] on icon at bounding box center [365, 388] width 11 height 11
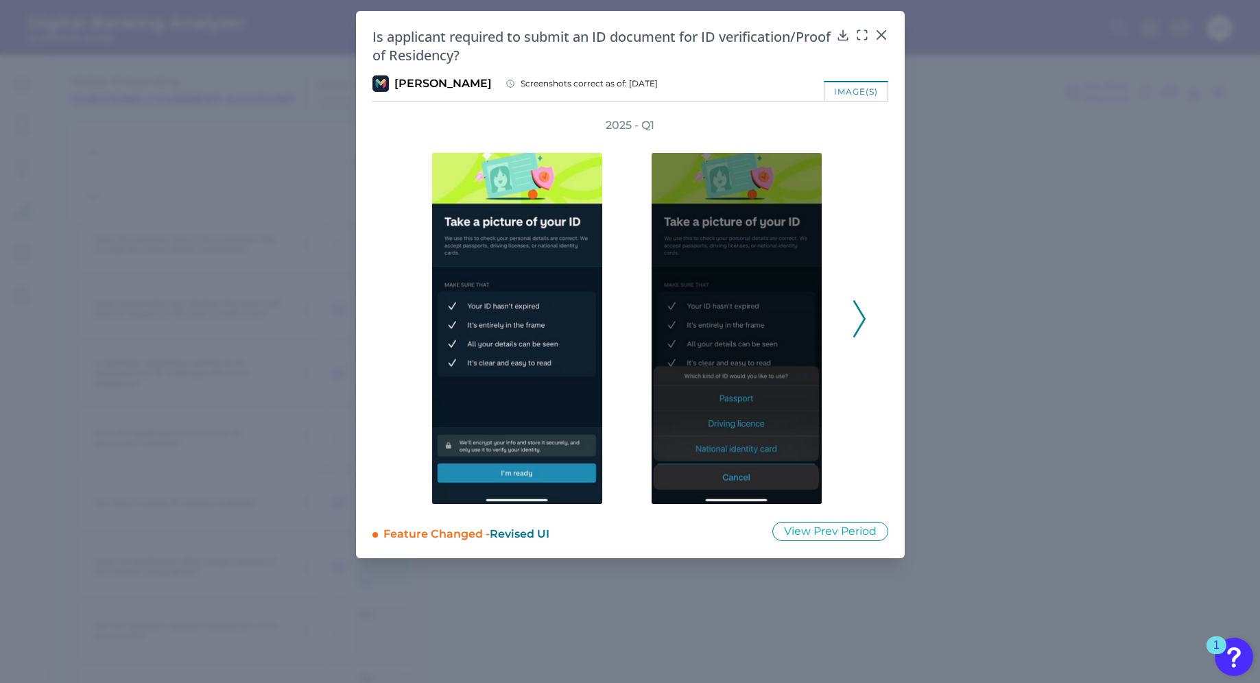
click at [862, 310] on icon at bounding box center [859, 318] width 12 height 37
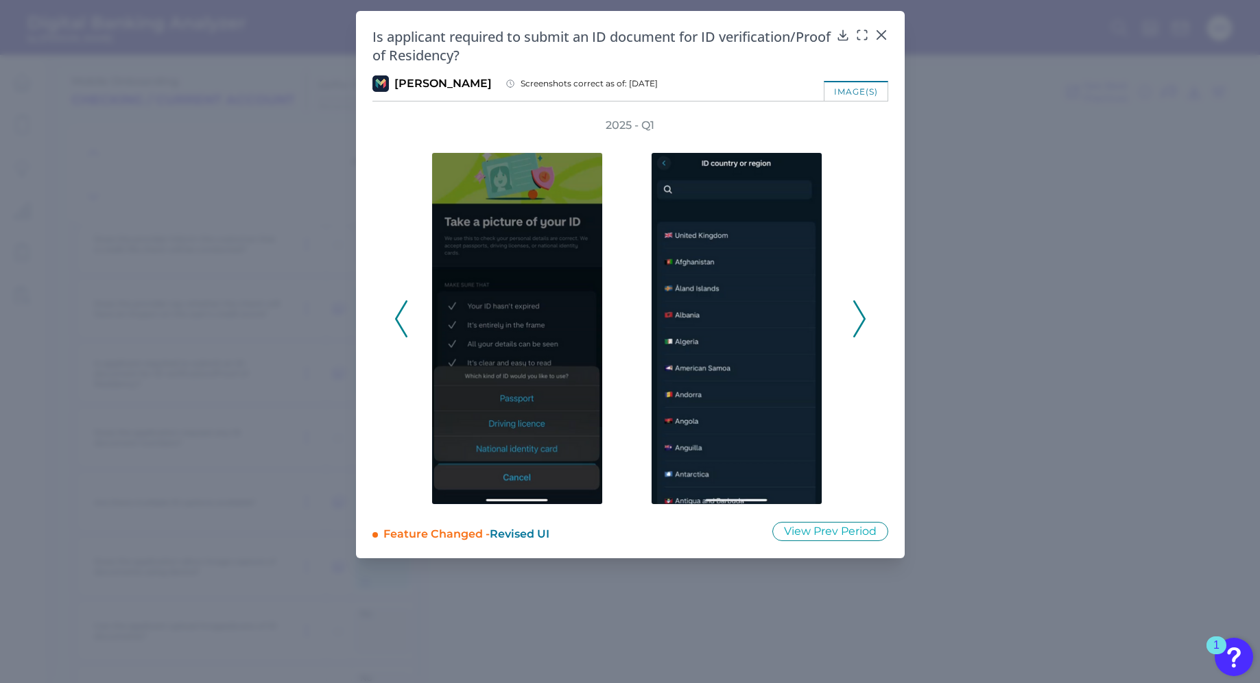
click at [862, 310] on icon at bounding box center [859, 318] width 12 height 37
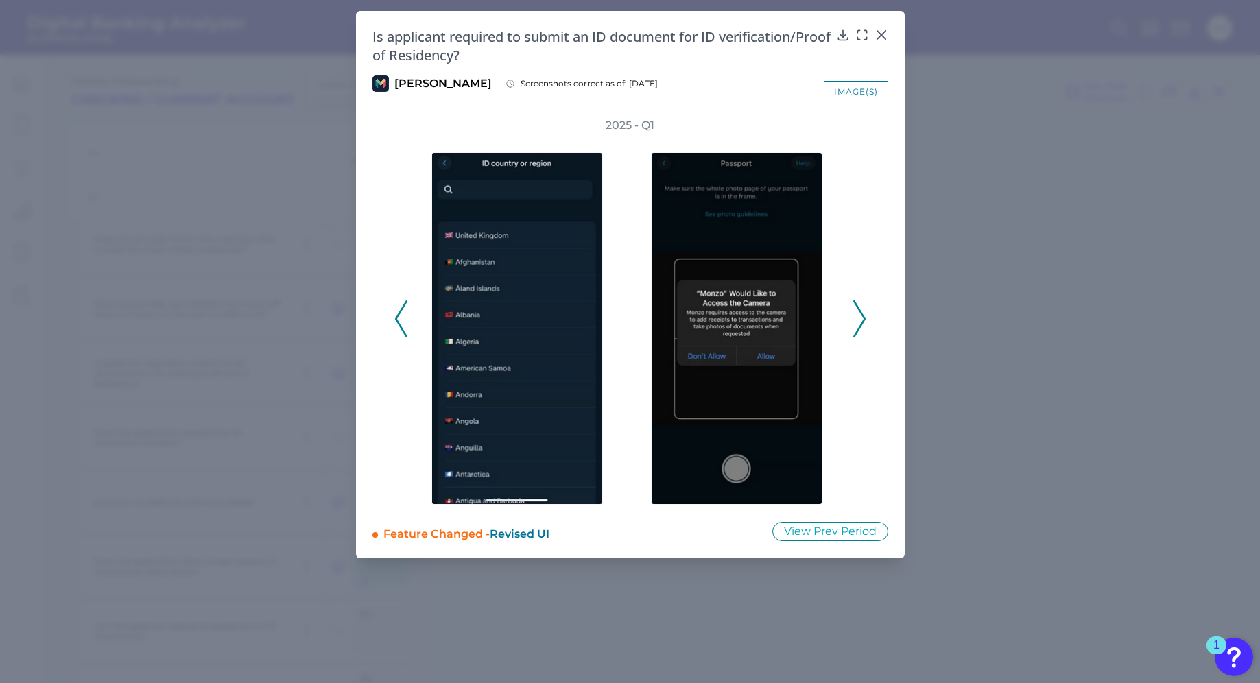
click at [862, 310] on icon at bounding box center [859, 318] width 12 height 37
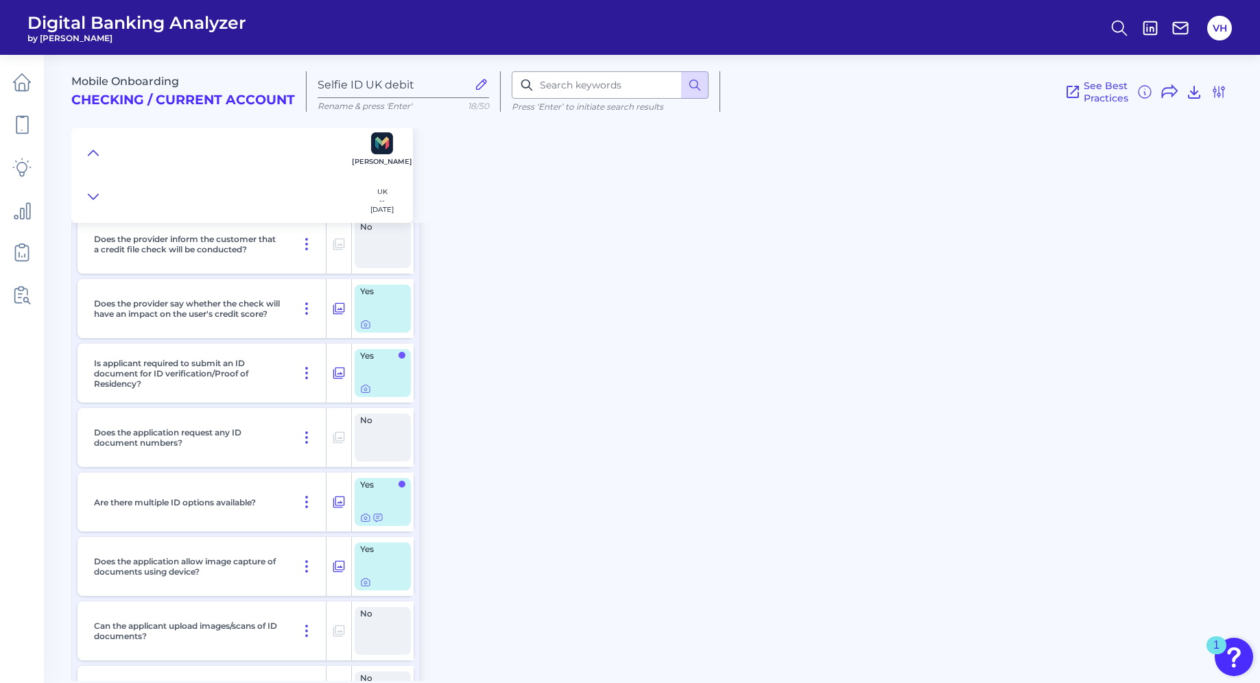
scroll to position [0, 0]
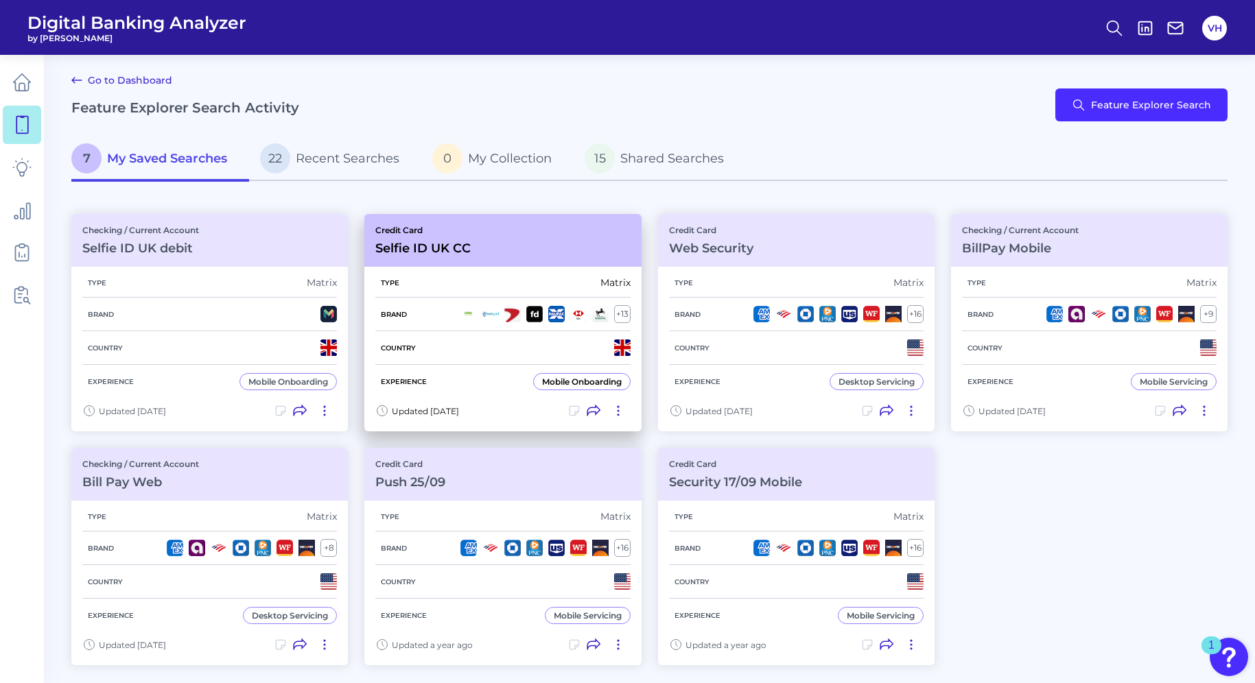
click at [455, 288] on div "Type Matrix" at bounding box center [502, 282] width 254 height 29
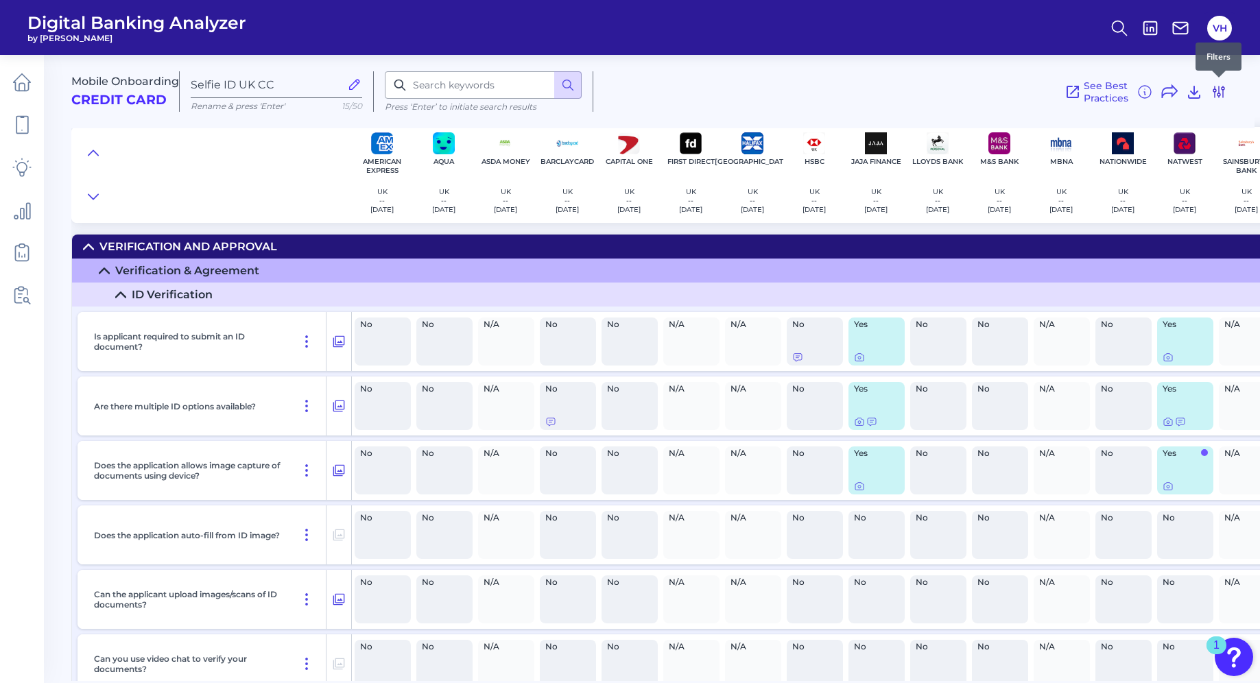
click at [1217, 84] on icon at bounding box center [1219, 92] width 16 height 16
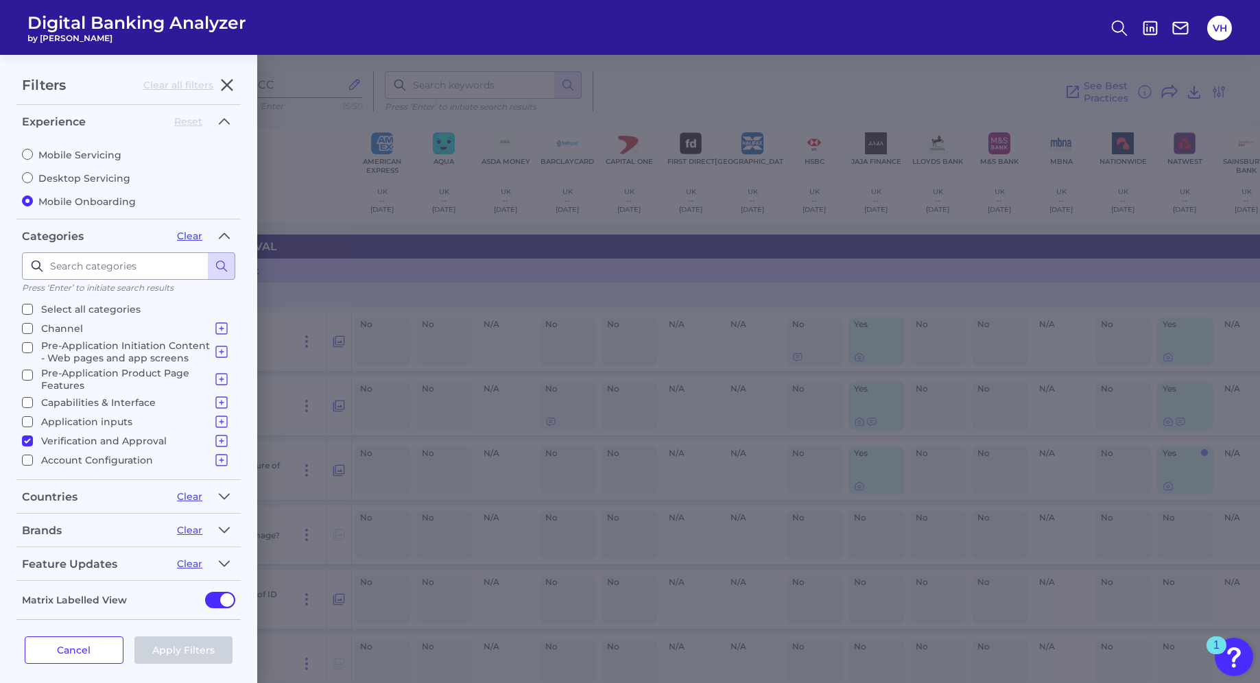
scroll to position [8, 0]
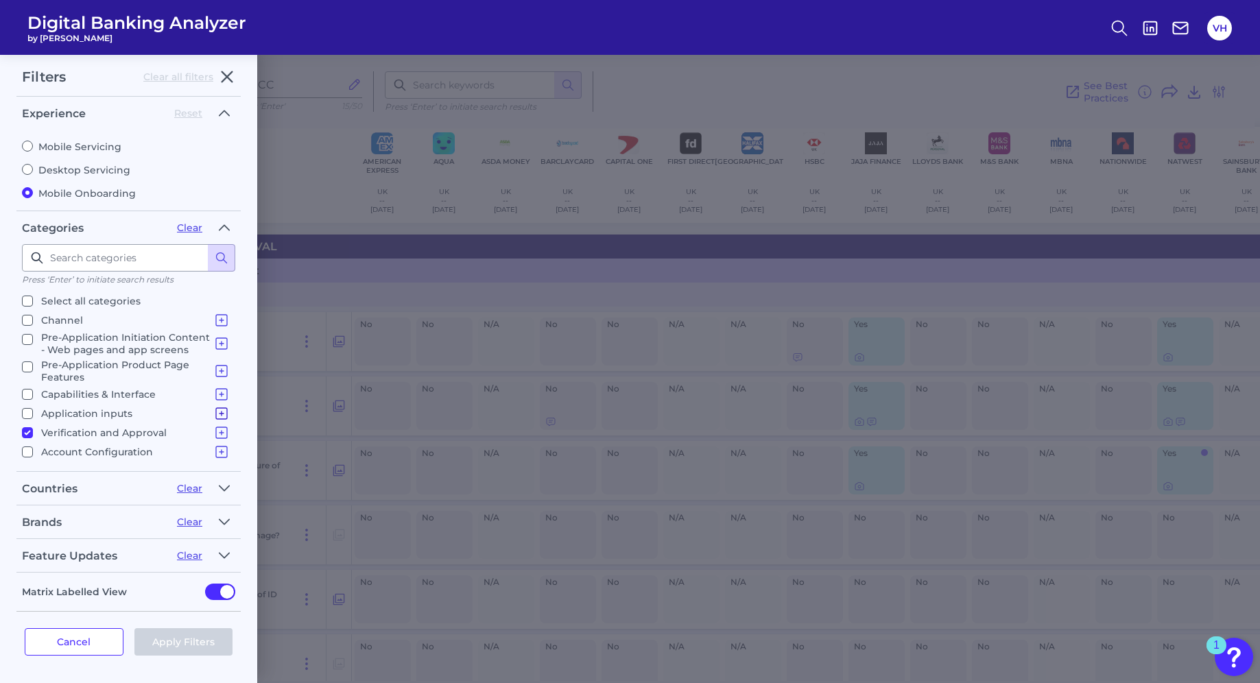
click at [222, 414] on icon at bounding box center [221, 413] width 16 height 16
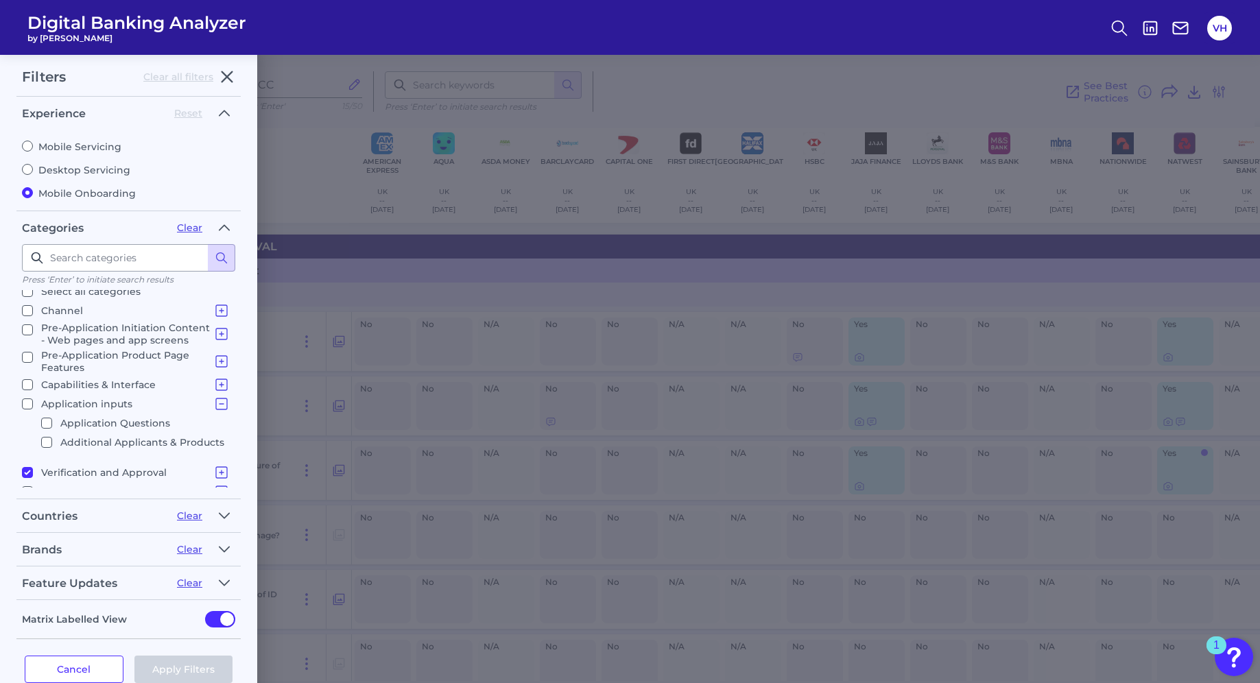
scroll to position [9, 0]
click at [29, 407] on input "Application inputs Application Questions Additional Applicants & Products" at bounding box center [27, 404] width 11 height 11
checkbox input "true"
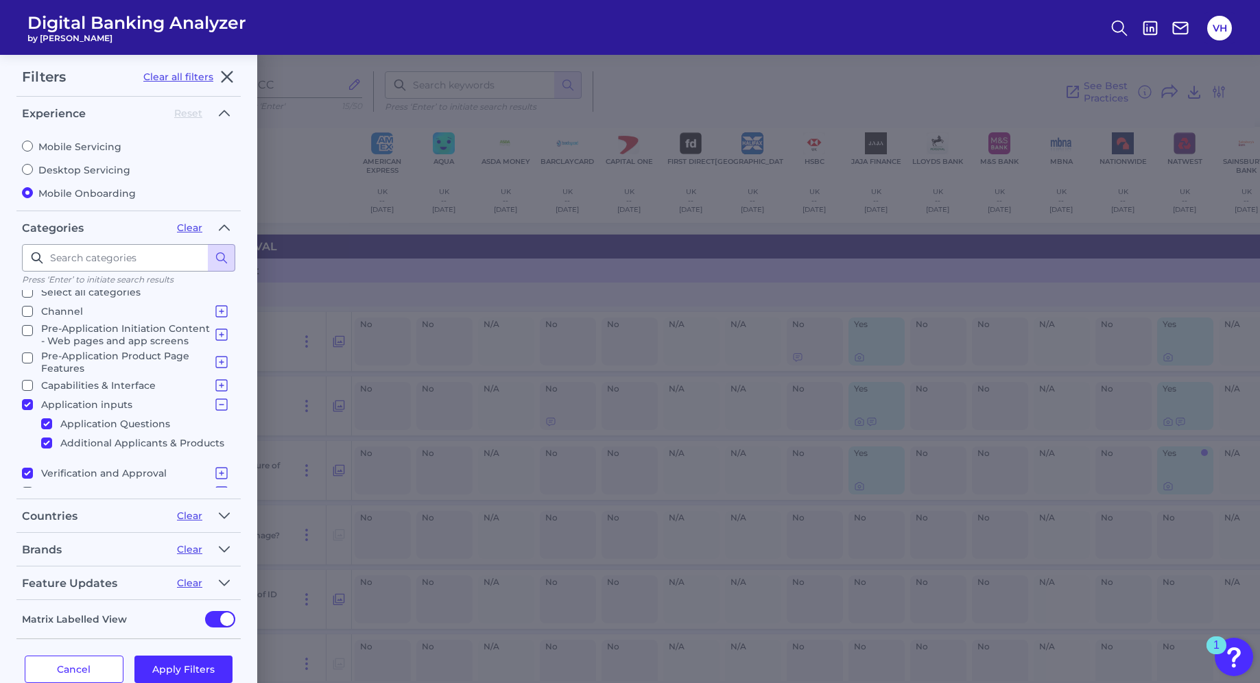
scroll to position [3, 0]
click at [188, 668] on button "Apply Filters" at bounding box center [183, 669] width 99 height 27
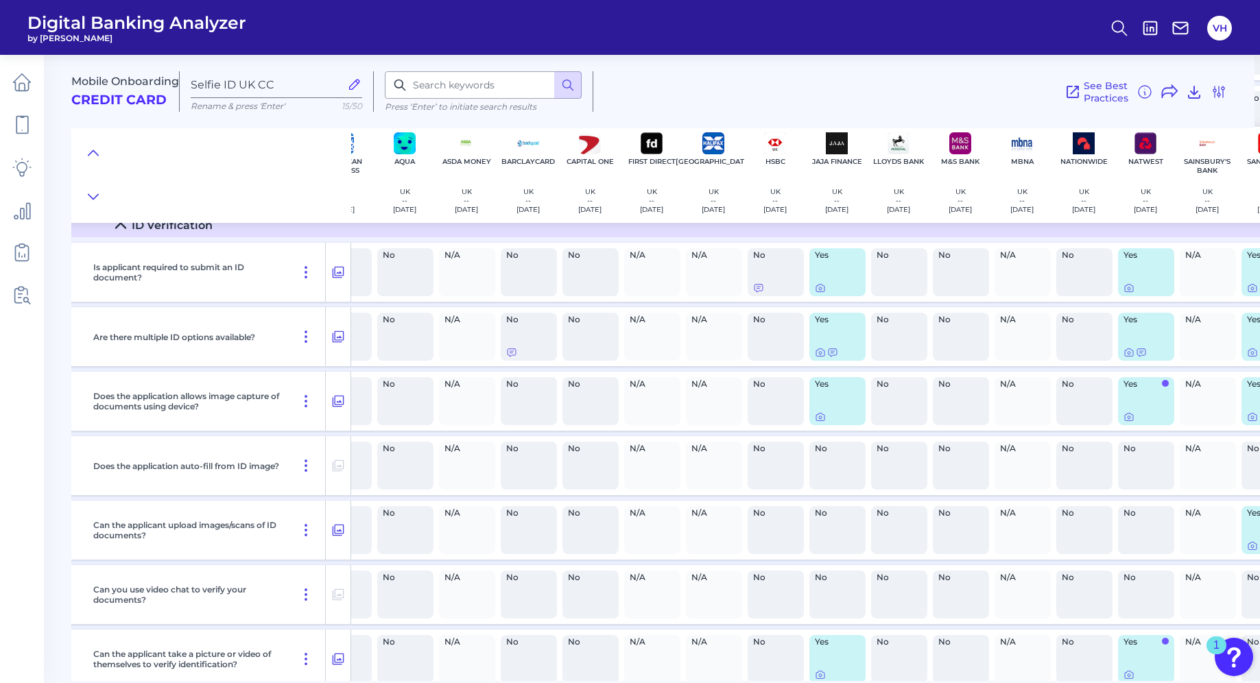
scroll to position [1653, 48]
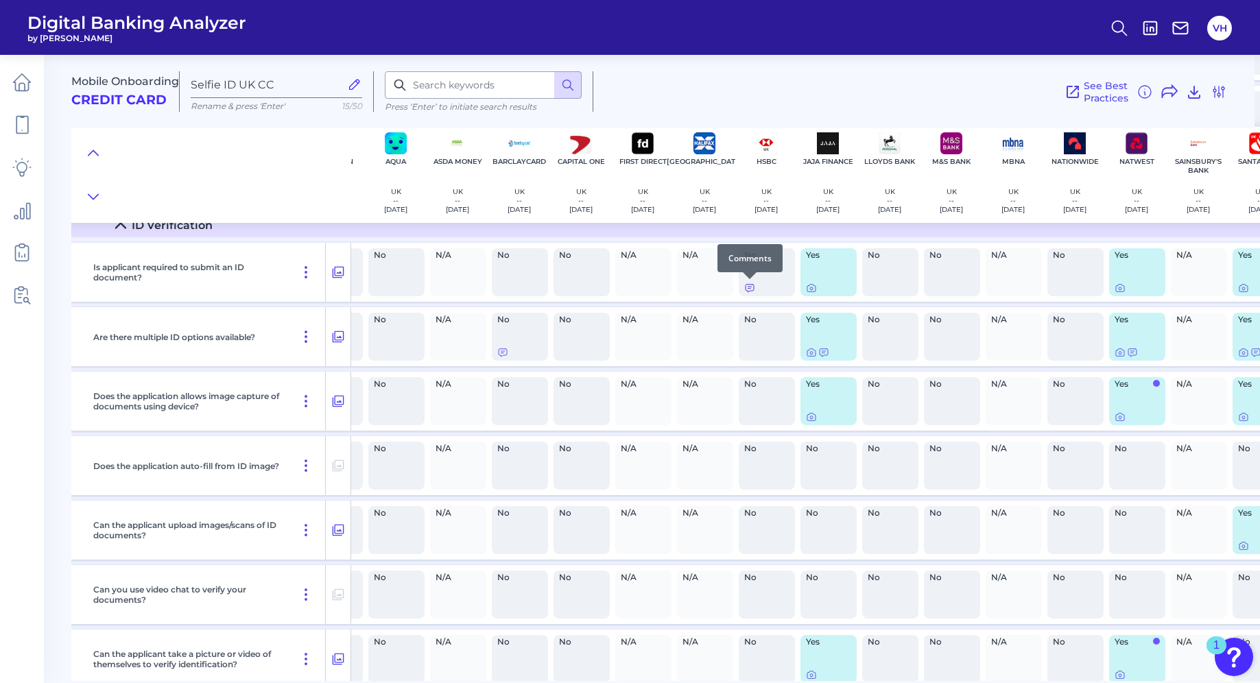
click at [746, 289] on icon at bounding box center [749, 288] width 11 height 11
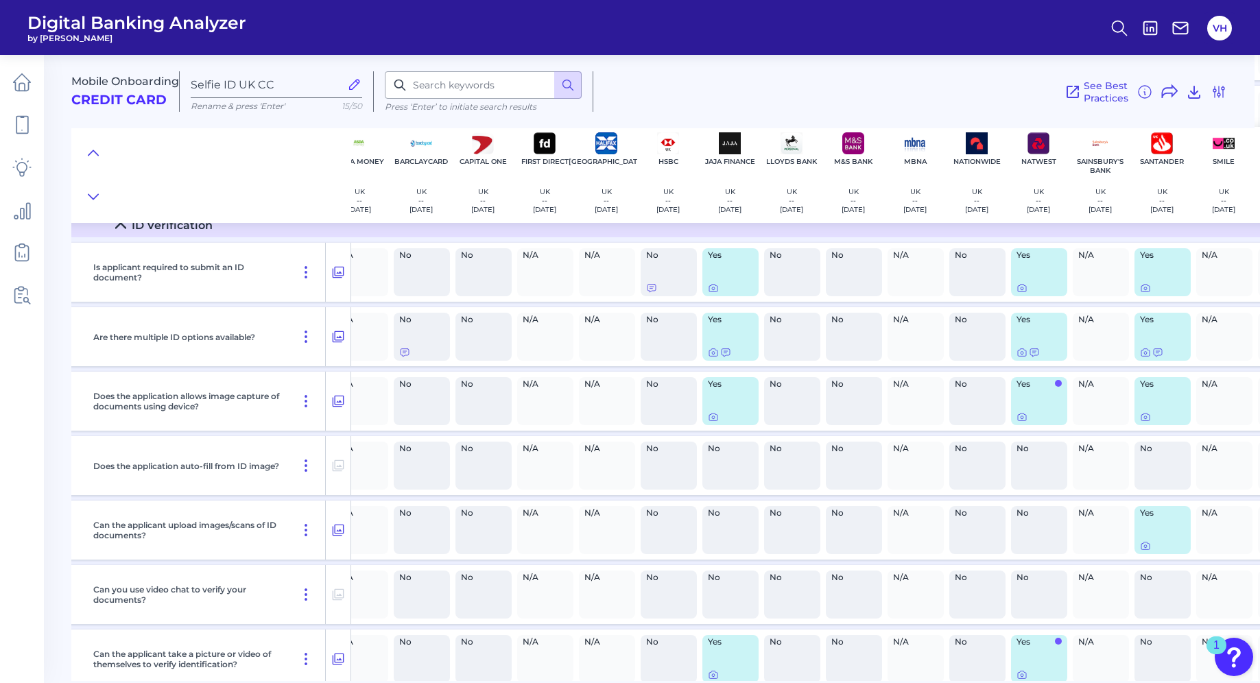
scroll to position [1653, 0]
